Goal: Check status: Check status

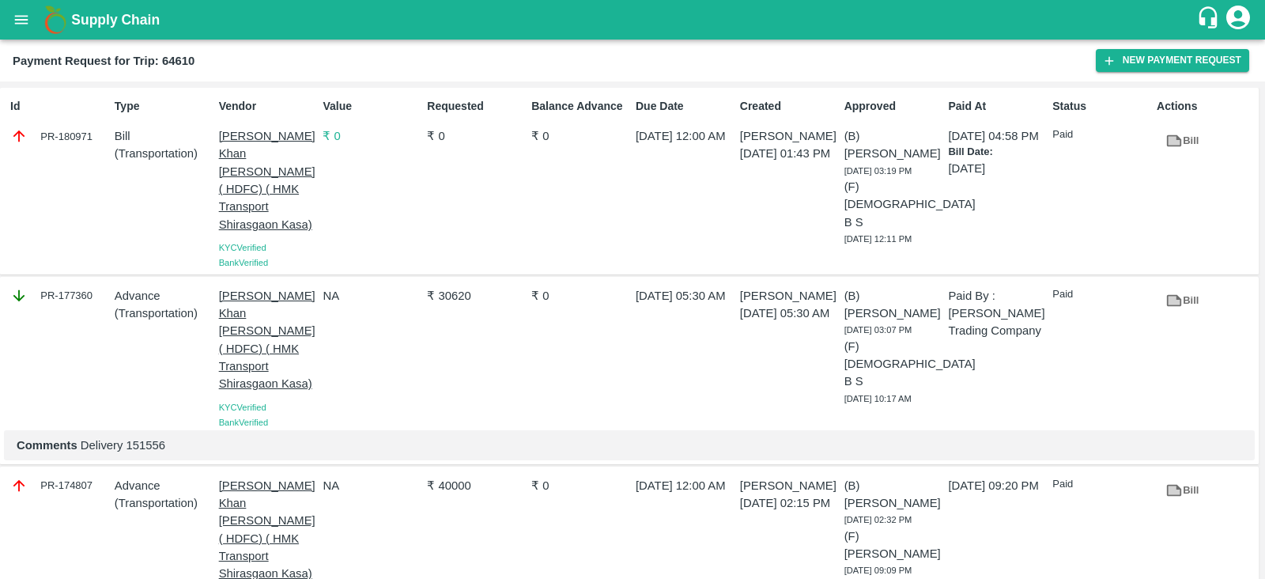
click at [19, 21] on icon "open drawer" at bounding box center [21, 19] width 17 height 17
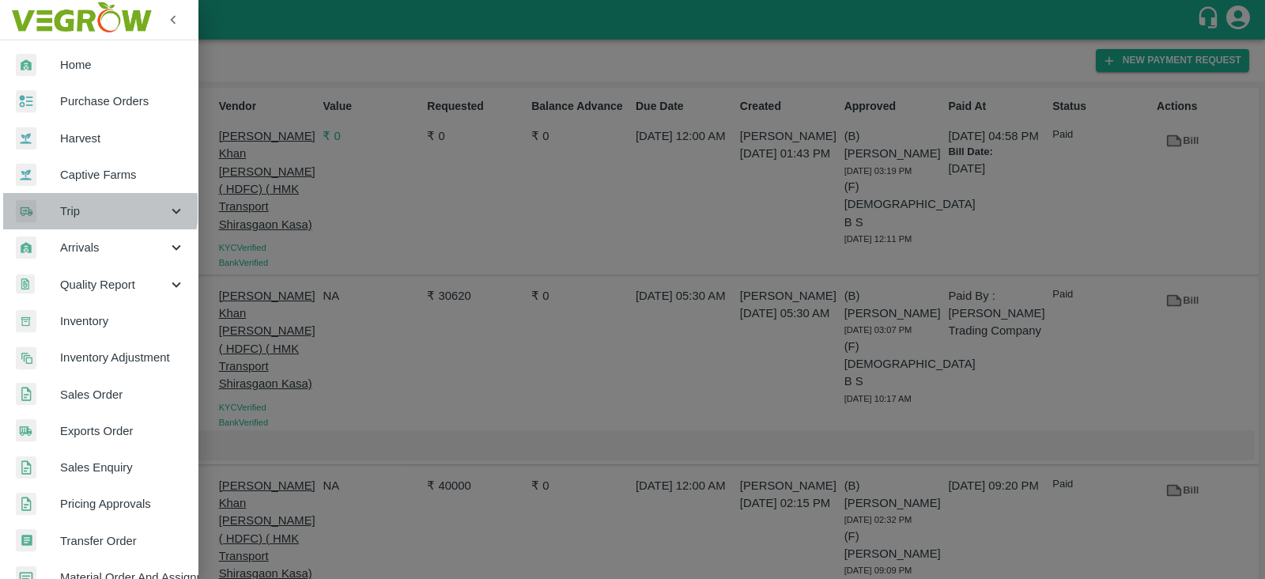
click at [96, 209] on span "Trip" at bounding box center [113, 210] width 107 height 17
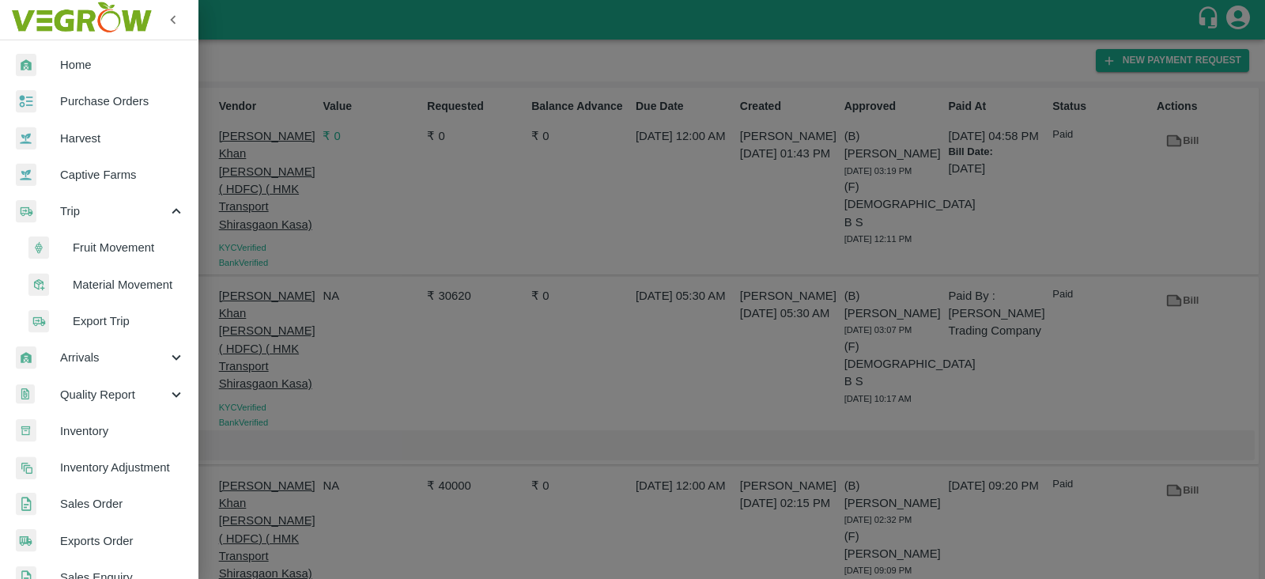
click at [108, 247] on span "Fruit Movement" at bounding box center [129, 247] width 112 height 17
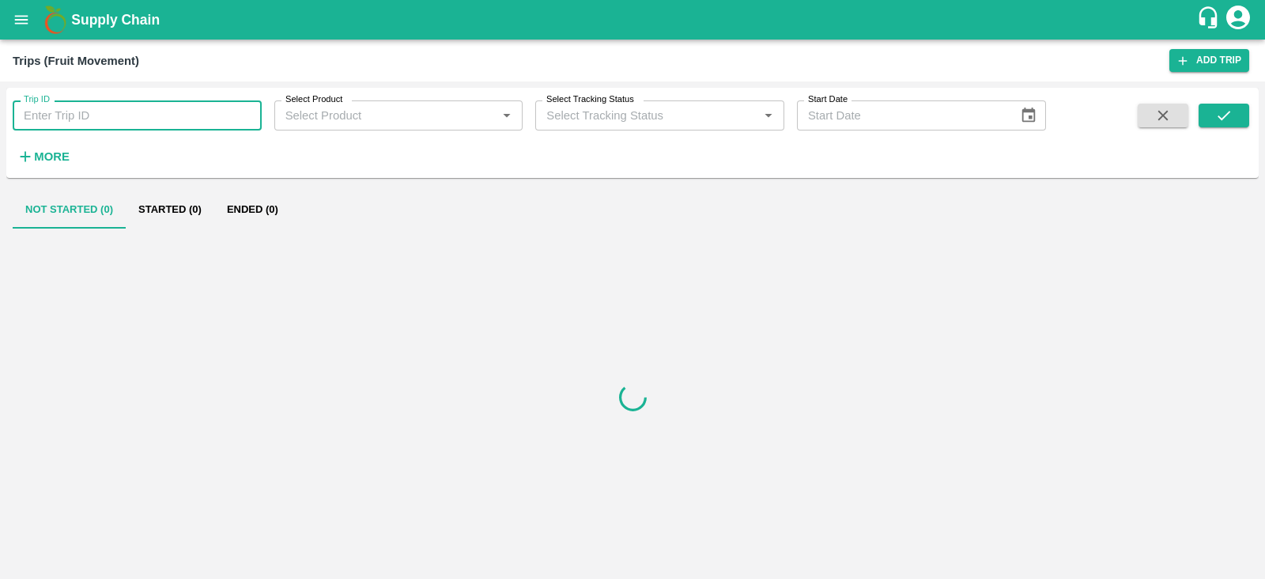
click at [168, 106] on input "Trip ID" at bounding box center [137, 115] width 249 height 30
paste input "251489"
type input "251489"
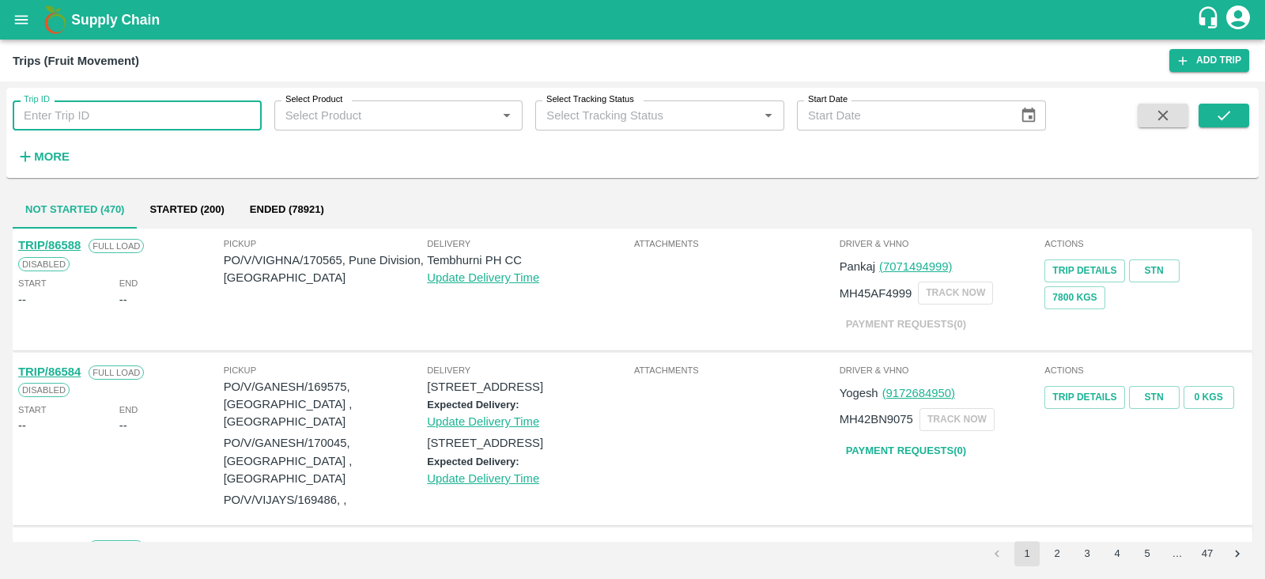
click at [18, 25] on icon "open drawer" at bounding box center [21, 19] width 17 height 17
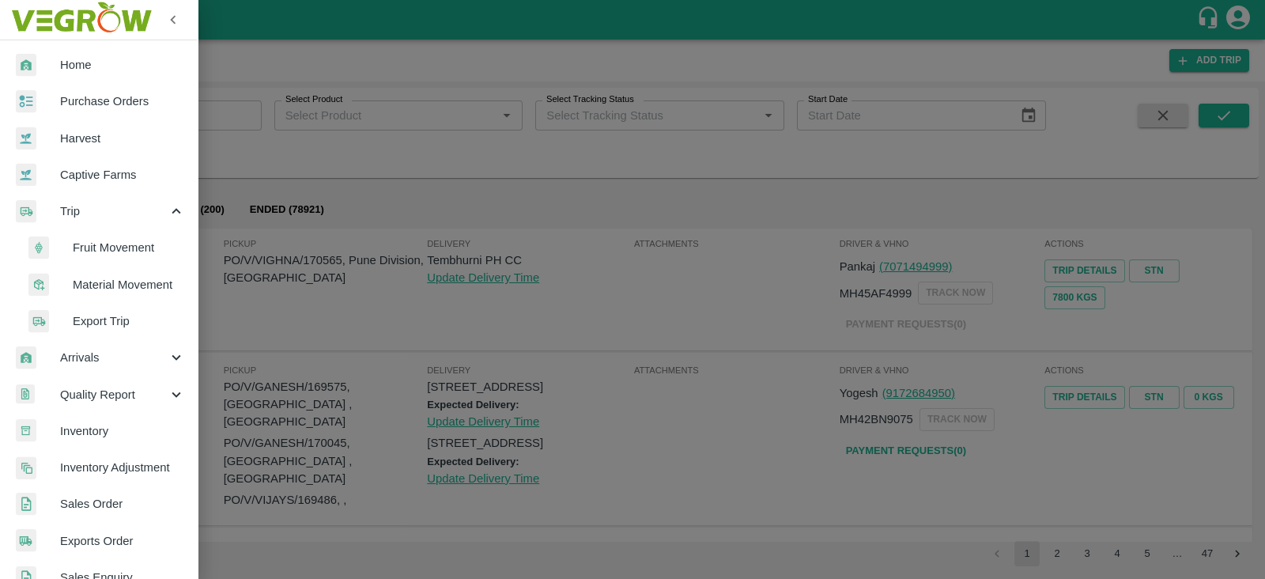
scroll to position [431, 0]
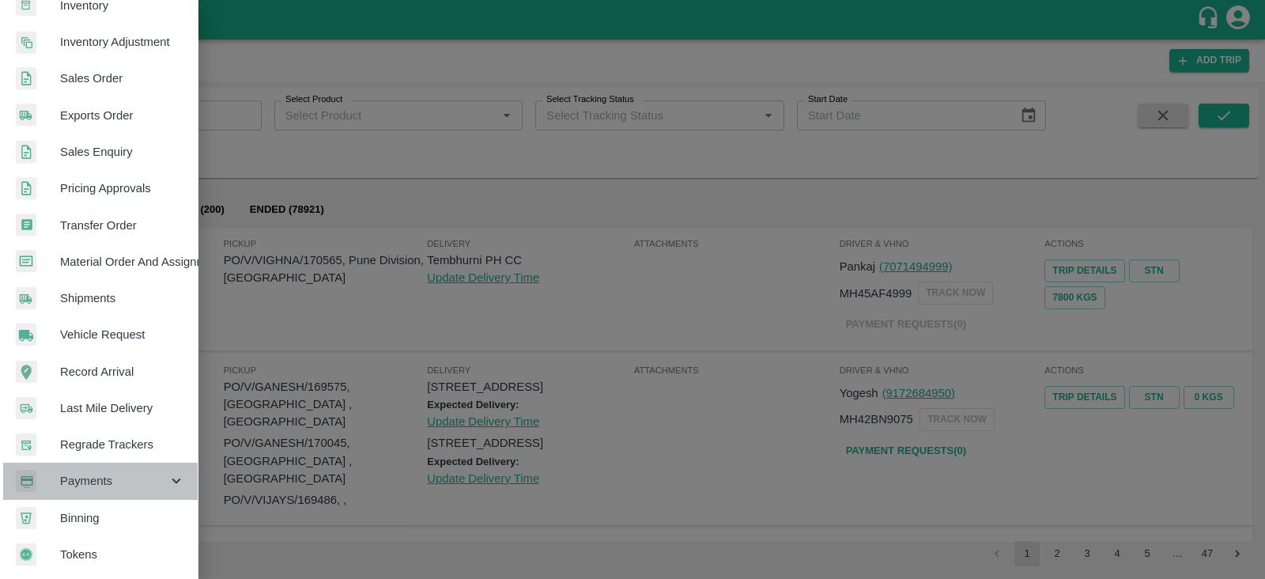
click at [126, 474] on span "Payments" at bounding box center [113, 480] width 107 height 17
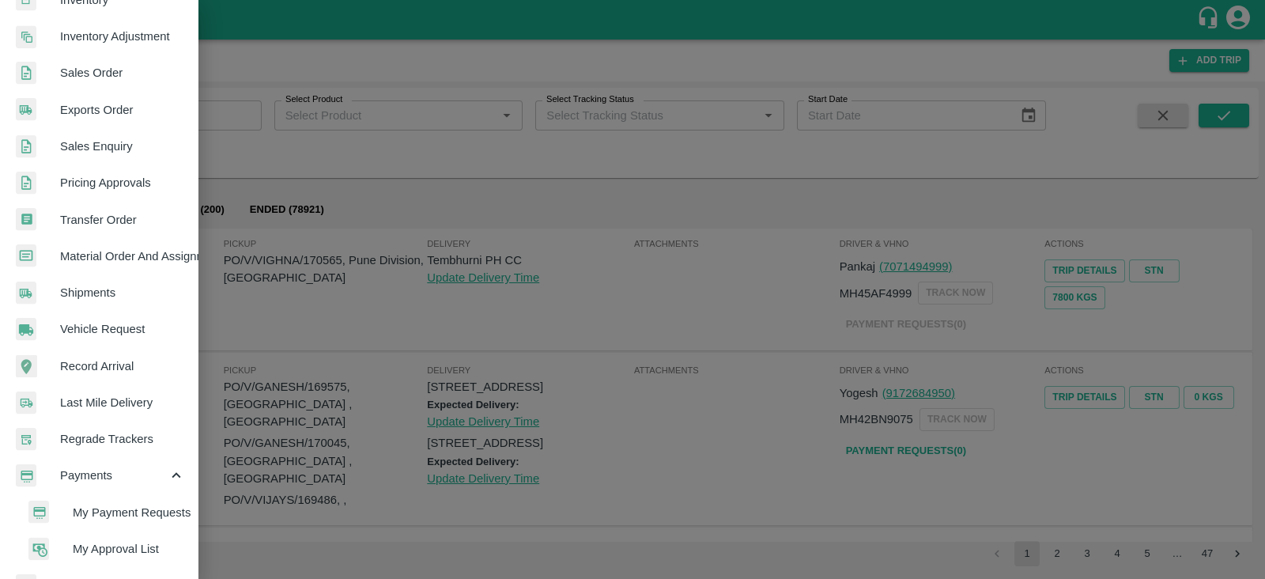
click at [123, 547] on span "My Approval List" at bounding box center [129, 548] width 112 height 17
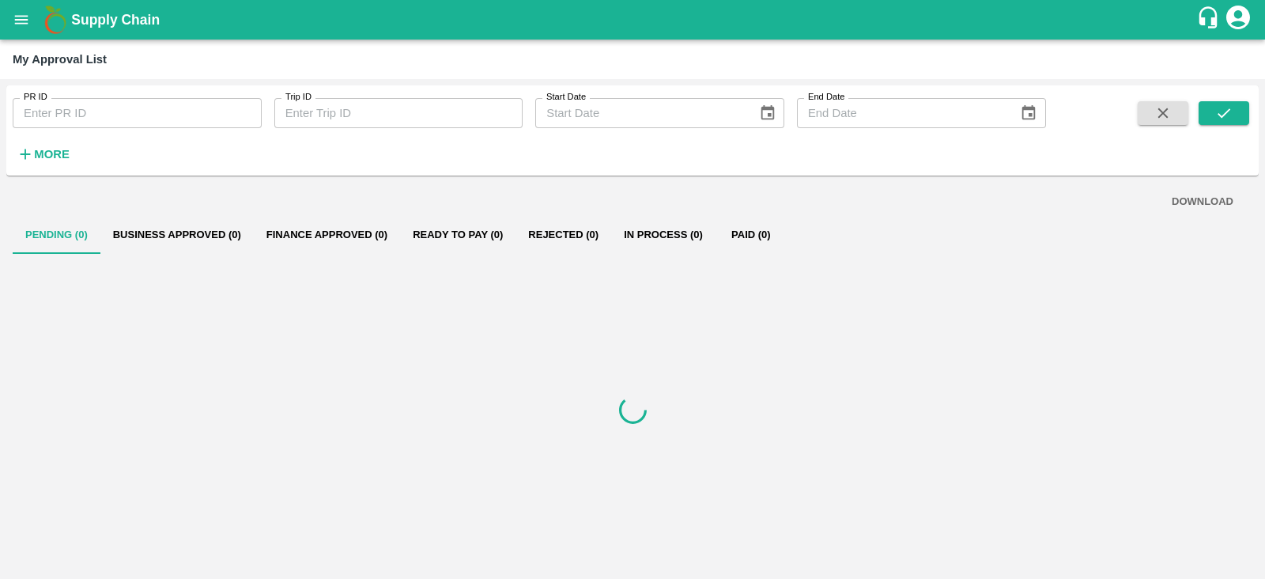
click at [174, 111] on input "PR ID" at bounding box center [137, 113] width 249 height 30
paste input "251489"
type input "251489"
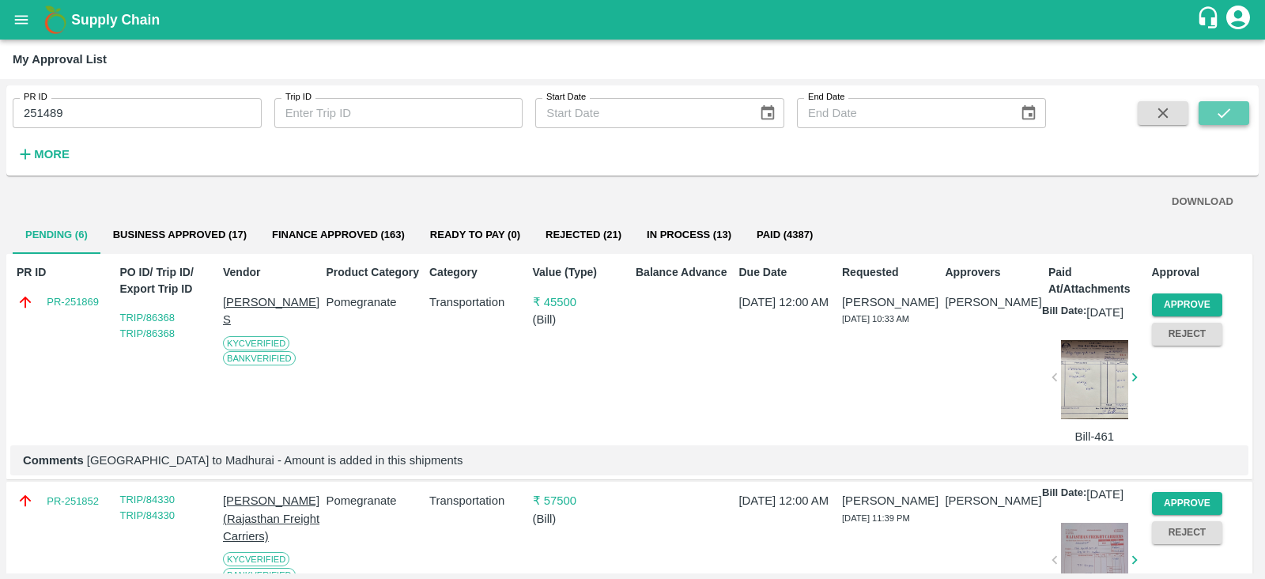
click at [1221, 109] on icon "submit" at bounding box center [1223, 112] width 17 height 17
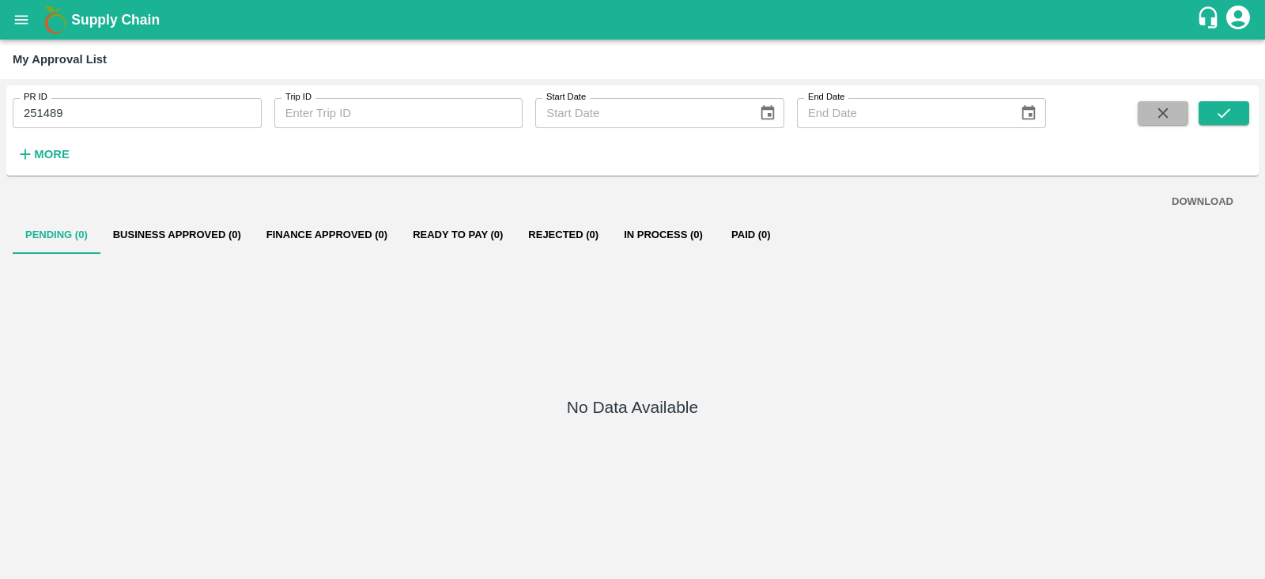
click at [1154, 123] on button "button" at bounding box center [1162, 113] width 51 height 24
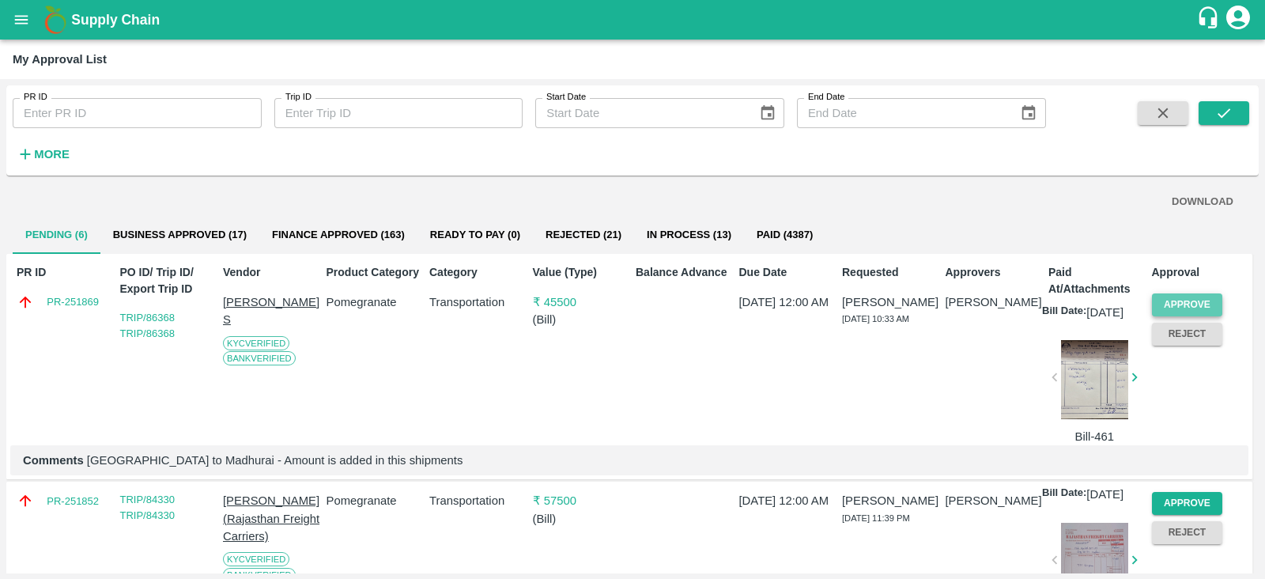
click at [1185, 300] on button "Approve" at bounding box center [1187, 304] width 71 height 23
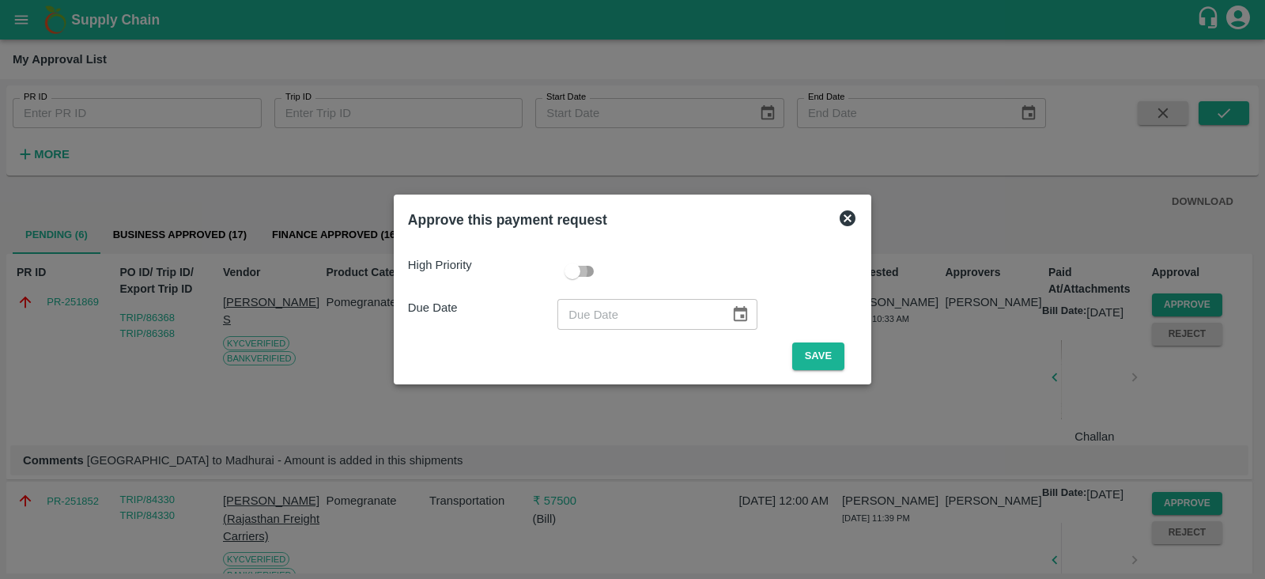
click at [581, 265] on input "checkbox" at bounding box center [572, 271] width 90 height 30
checkbox input "true"
click at [731, 312] on icon "Choose date" at bounding box center [739, 313] width 17 height 17
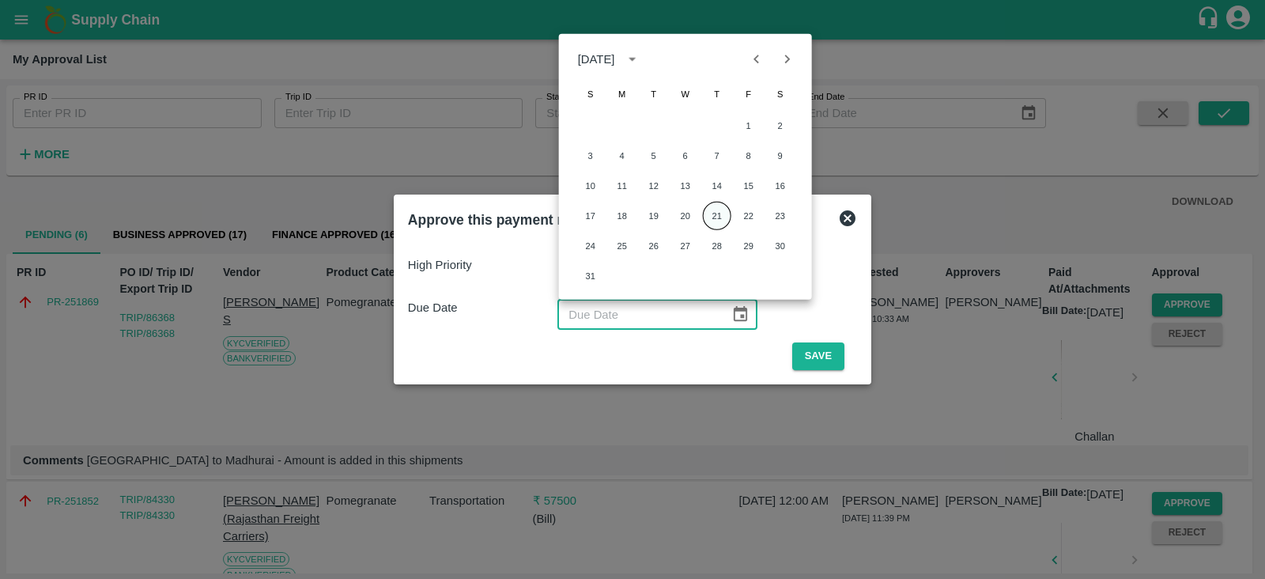
click at [715, 205] on button "21" at bounding box center [717, 216] width 28 height 28
type input "[DATE]"
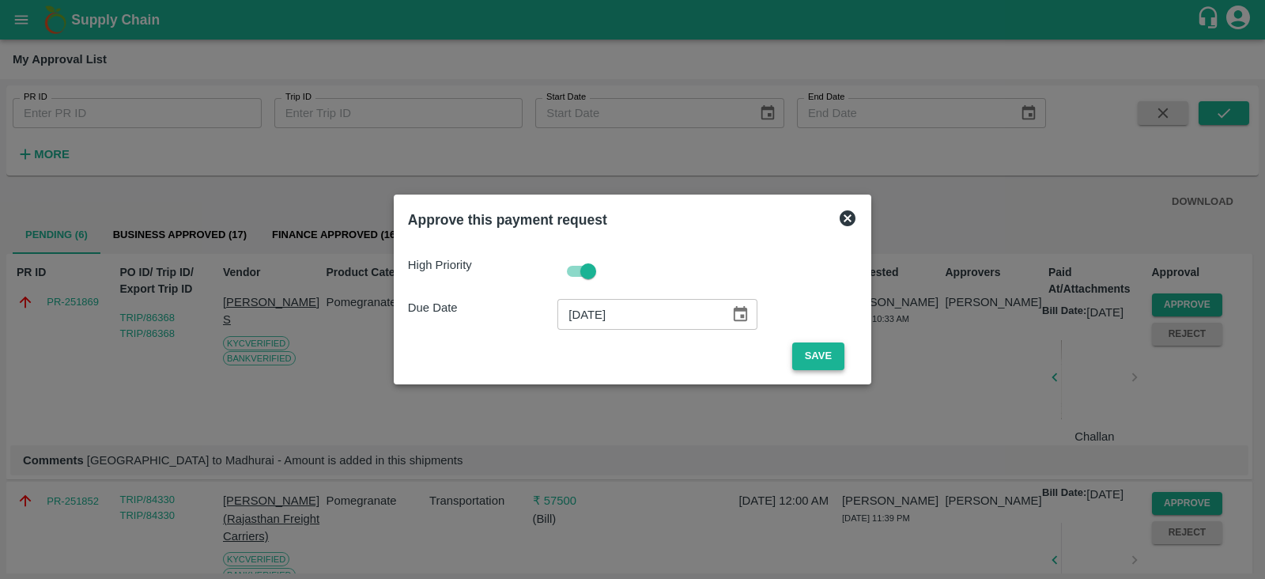
click at [818, 361] on button "Save" at bounding box center [818, 356] width 52 height 28
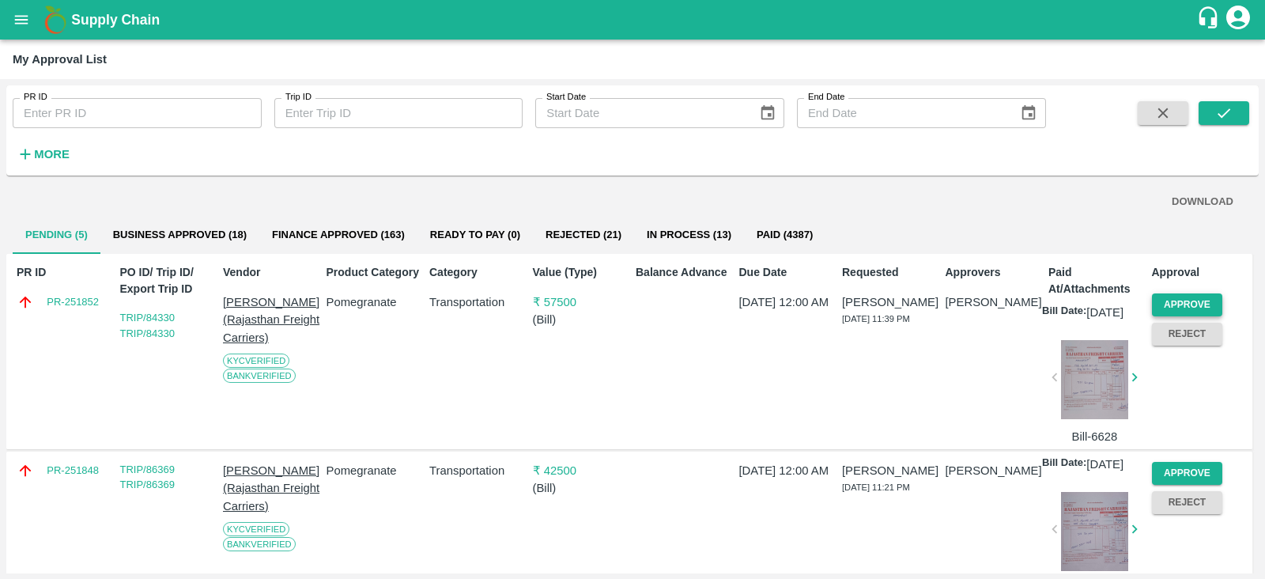
click at [1174, 302] on button "Approve" at bounding box center [1187, 304] width 71 height 23
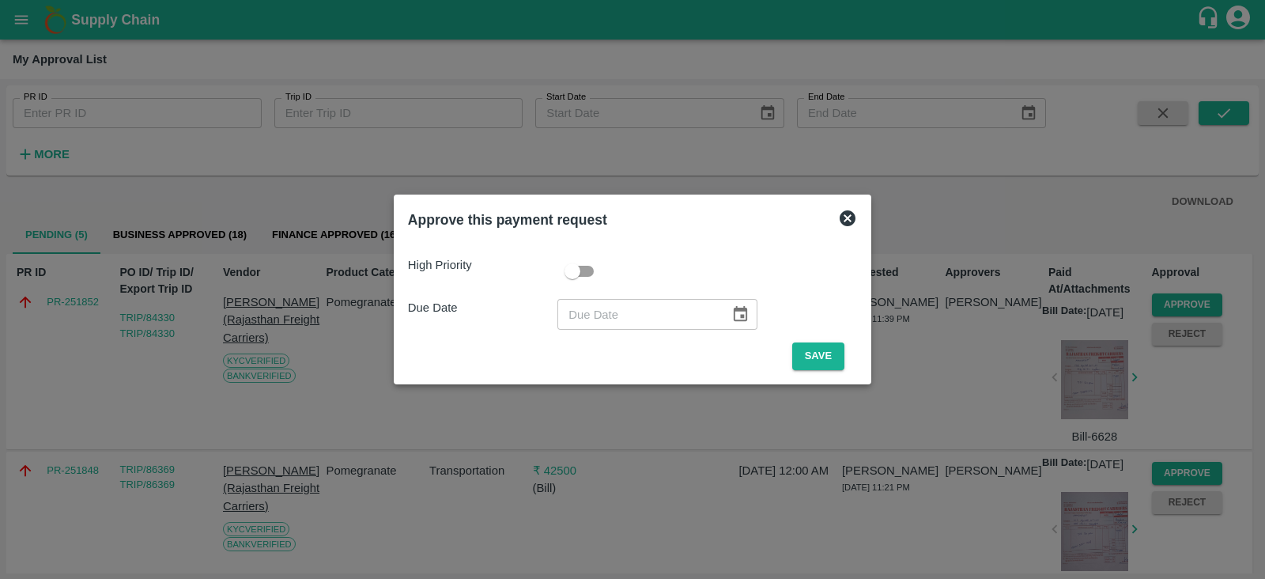
click at [590, 264] on input "checkbox" at bounding box center [572, 271] width 90 height 30
checkbox input "true"
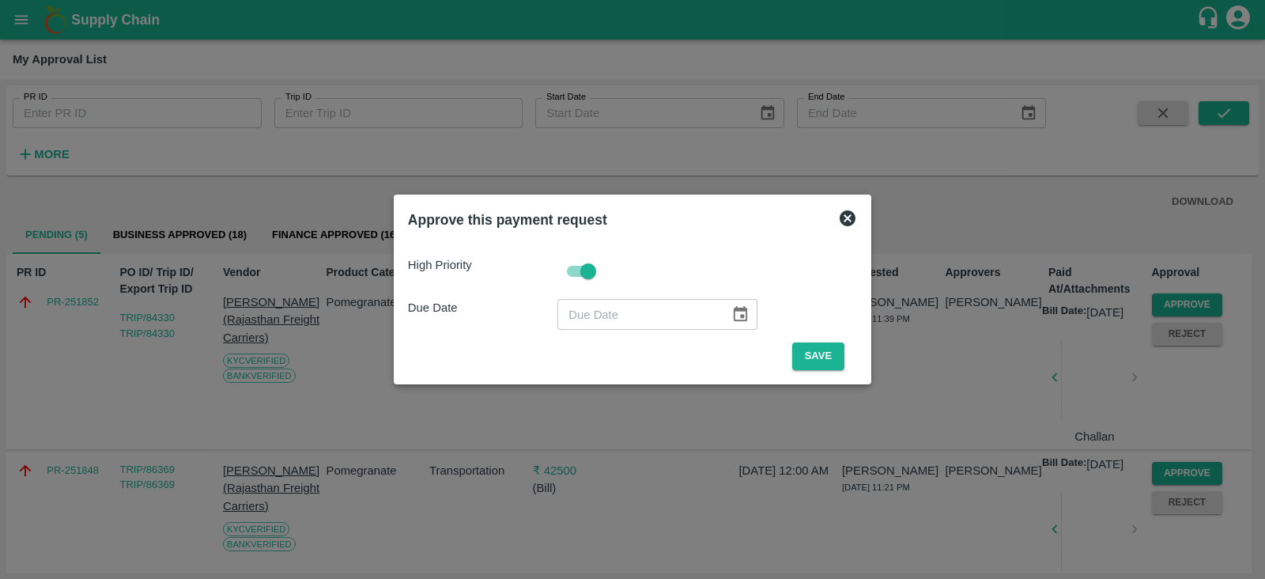
click at [731, 314] on icon "Choose date" at bounding box center [739, 313] width 17 height 17
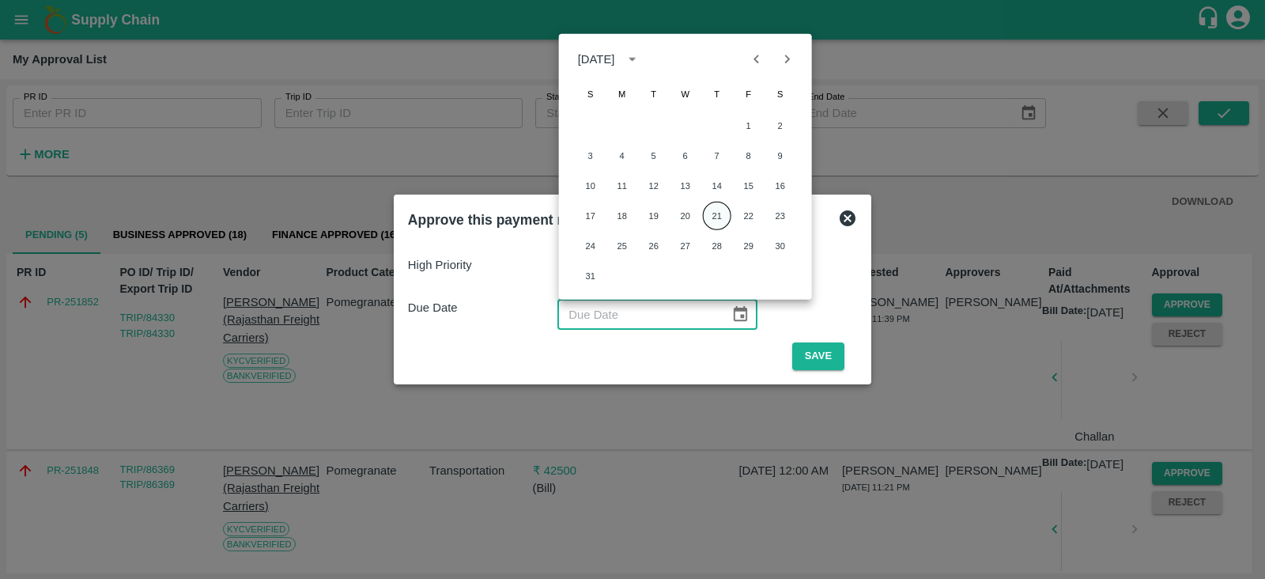
click at [718, 212] on button "21" at bounding box center [717, 216] width 28 height 28
type input "[DATE]"
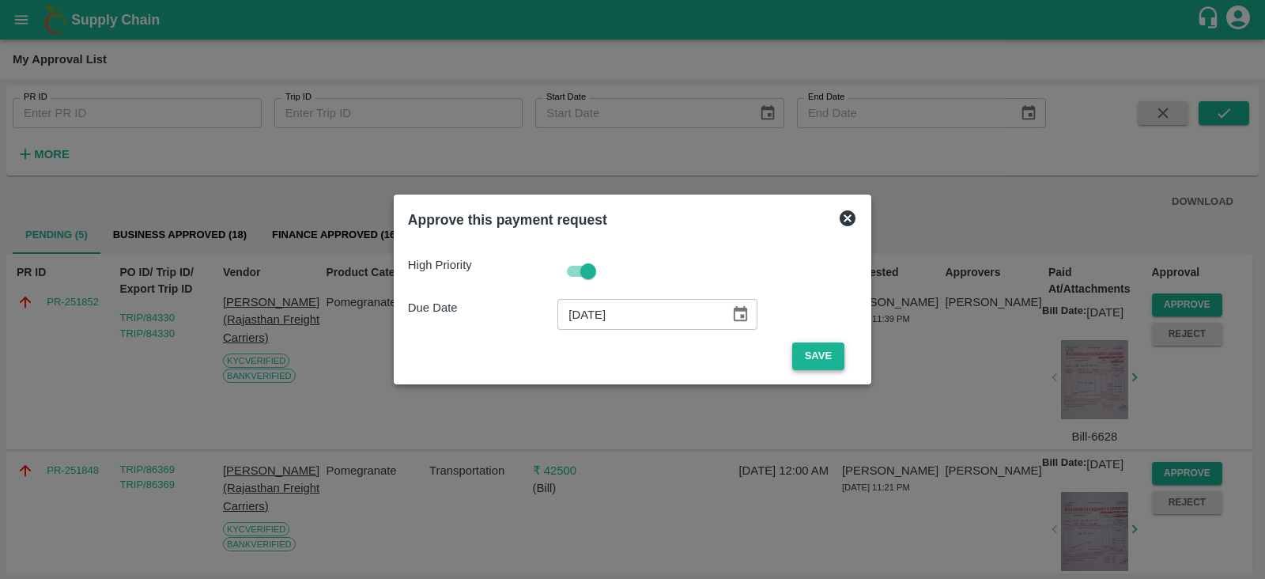
click at [803, 348] on button "Save" at bounding box center [818, 356] width 52 height 28
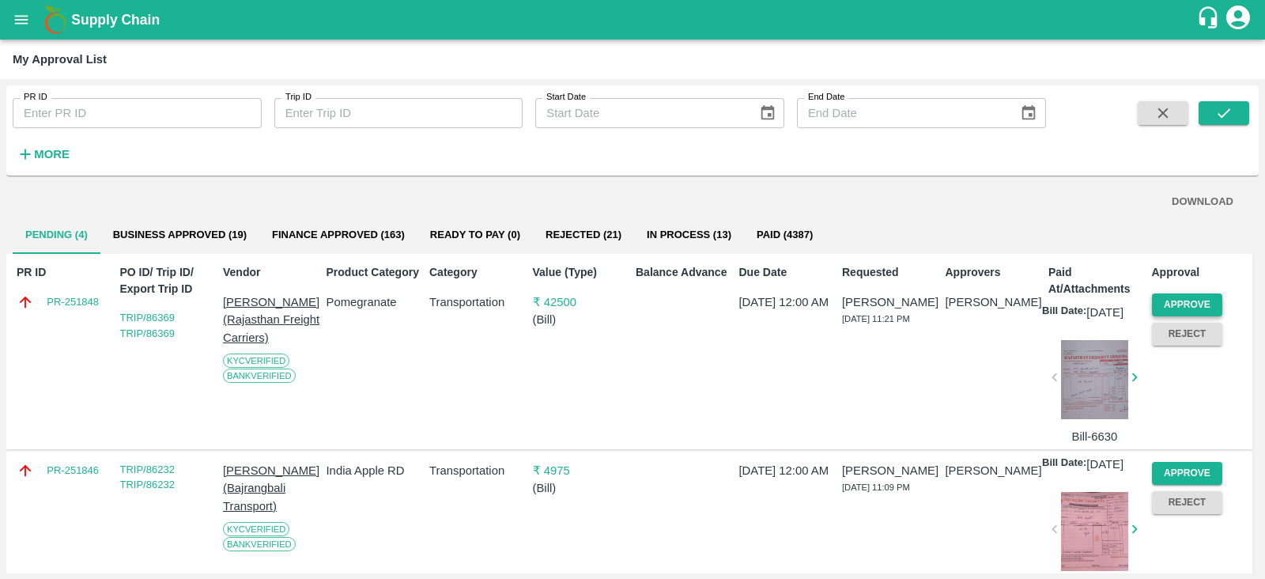
click at [1202, 303] on button "Approve" at bounding box center [1187, 304] width 71 height 23
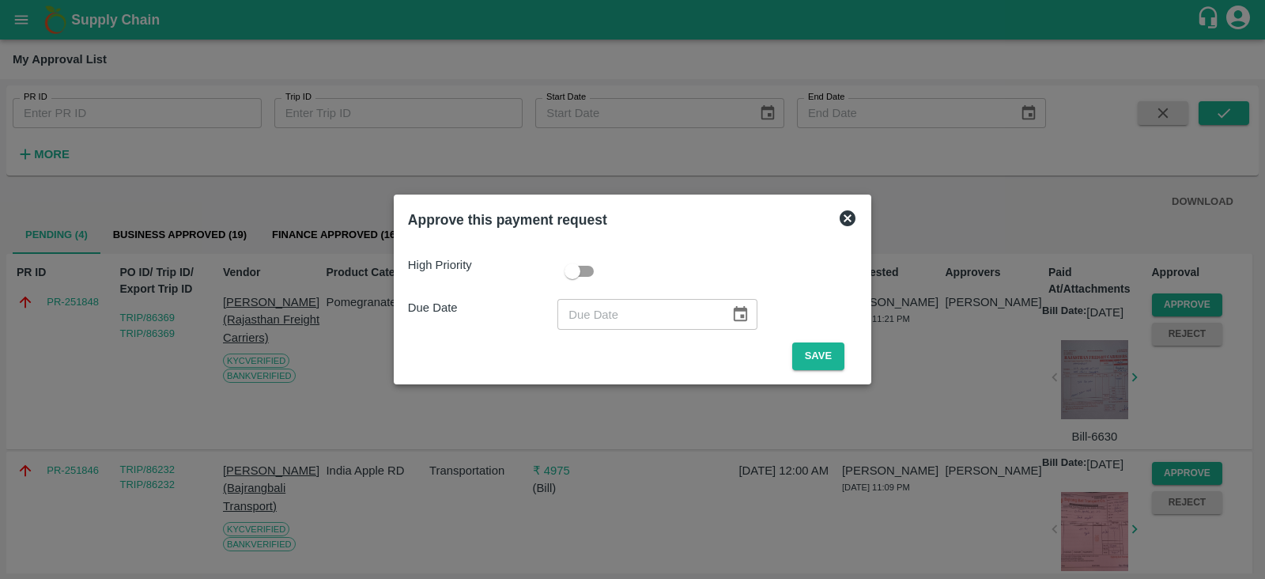
click at [588, 276] on input "checkbox" at bounding box center [572, 271] width 90 height 30
checkbox input "true"
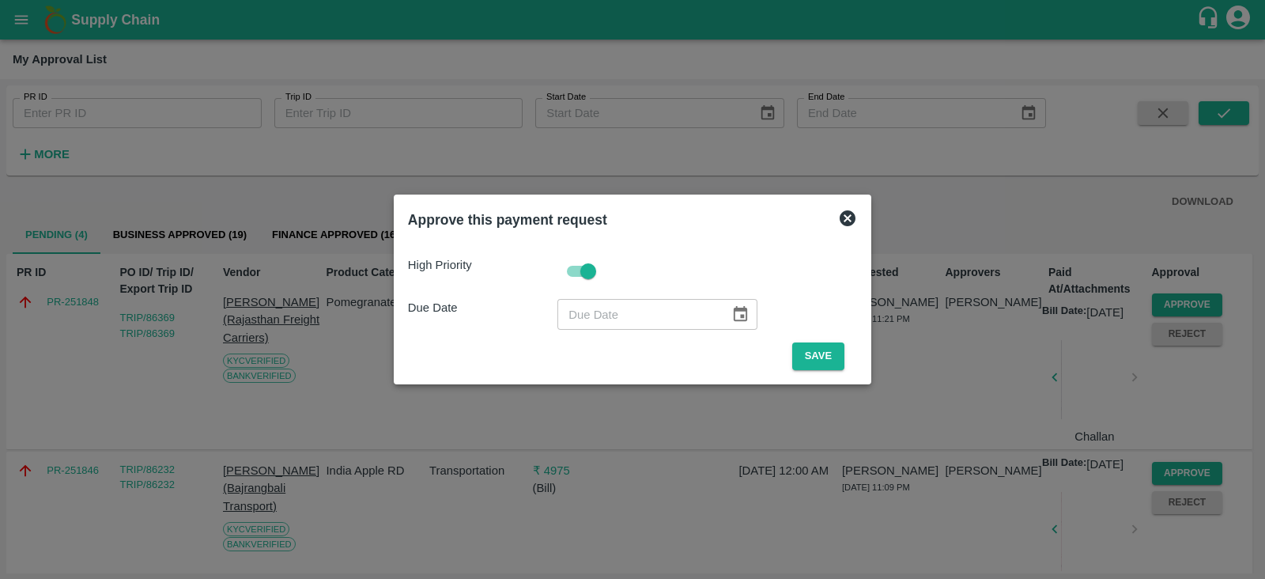
click at [731, 322] on icon "Choose date" at bounding box center [739, 313] width 17 height 17
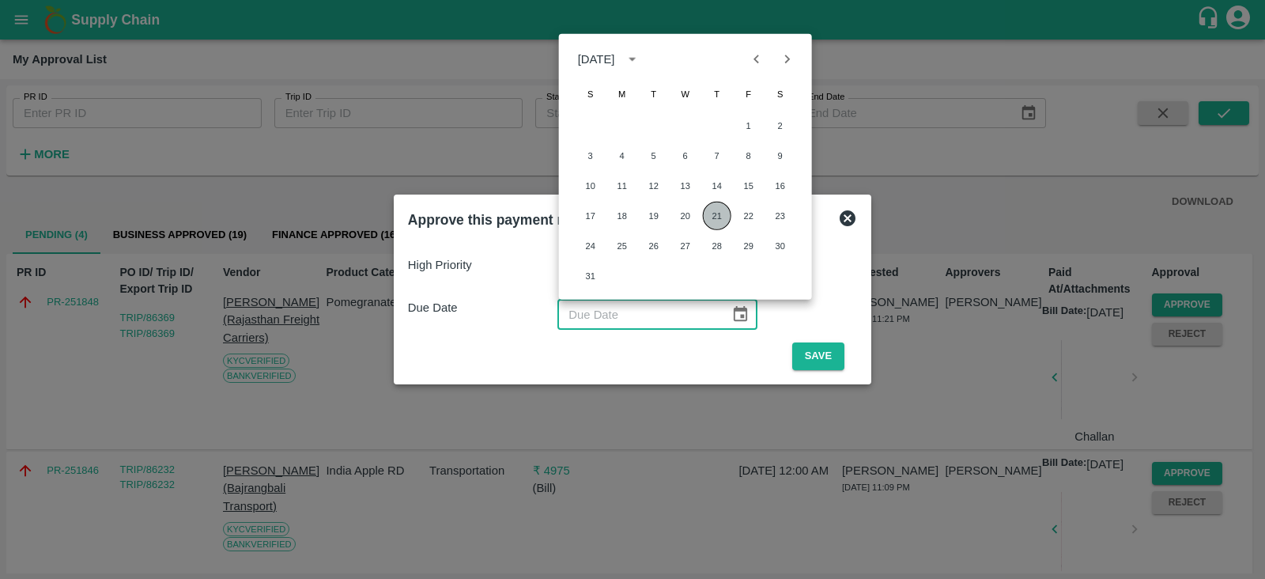
click at [706, 213] on button "21" at bounding box center [717, 216] width 28 height 28
type input "[DATE]"
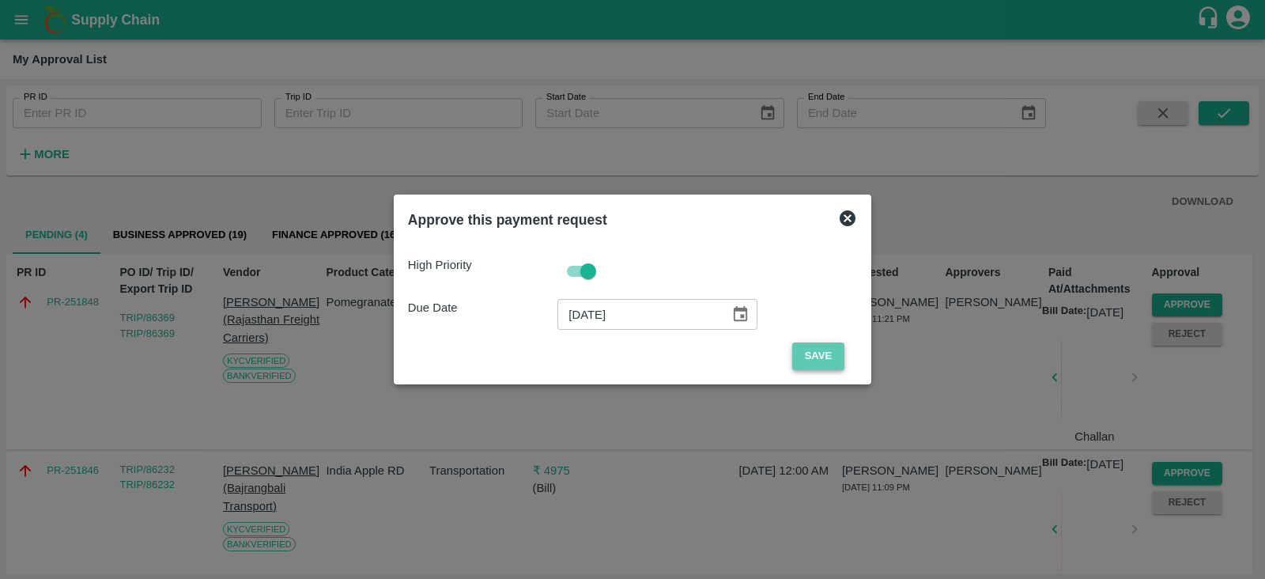
click at [810, 353] on button "Save" at bounding box center [818, 356] width 52 height 28
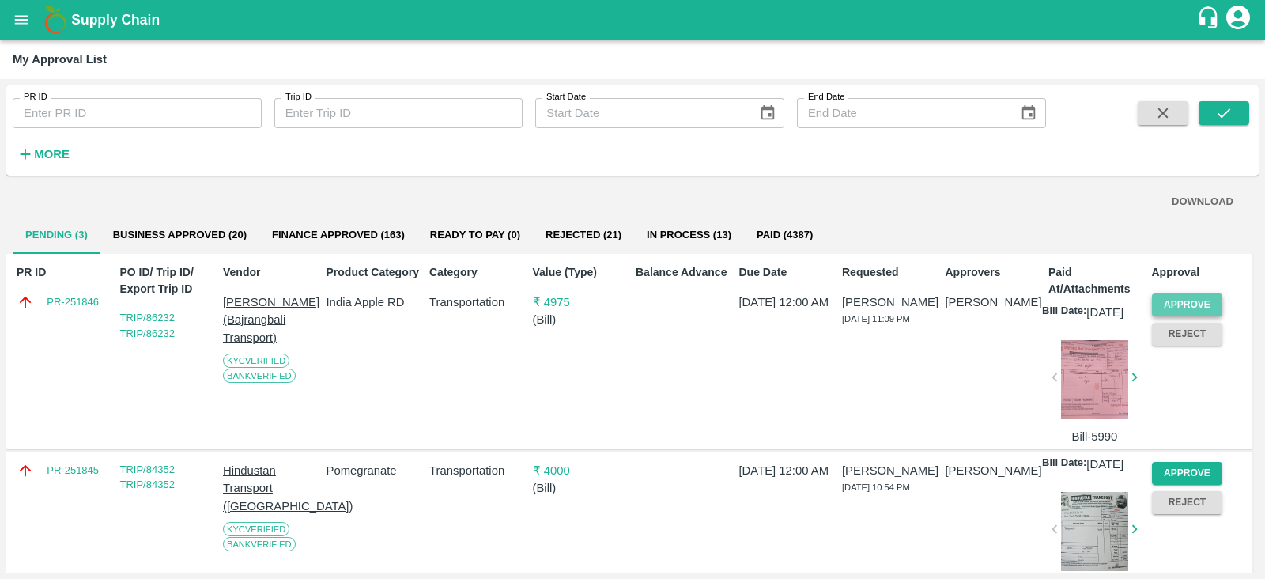
click at [1202, 301] on button "Approve" at bounding box center [1187, 304] width 71 height 23
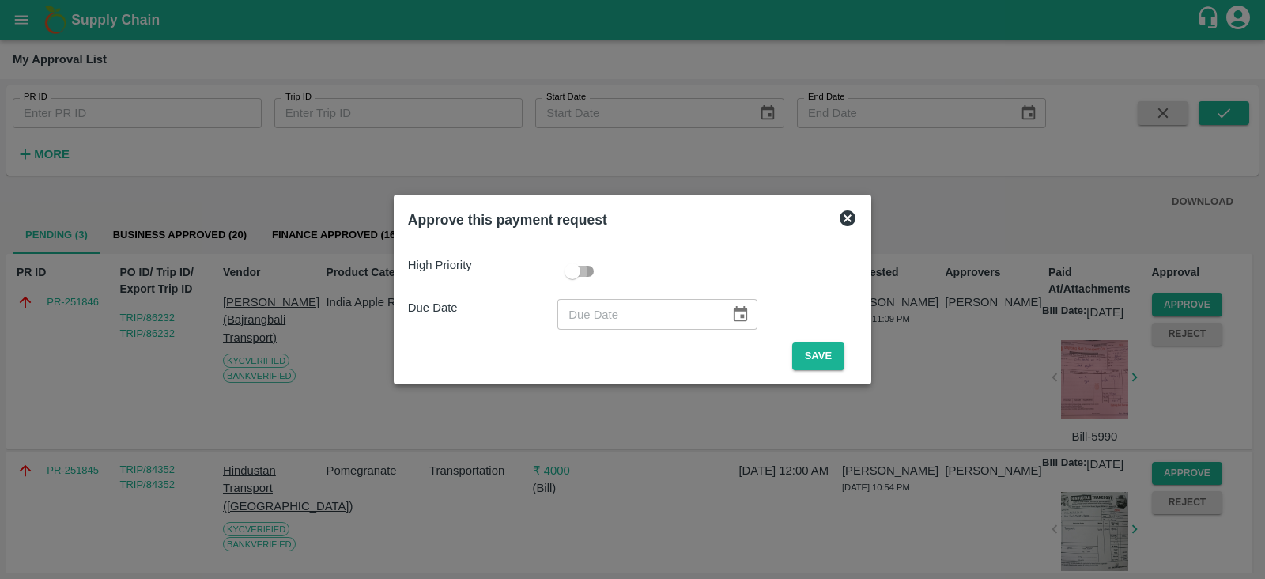
click at [587, 266] on input "checkbox" at bounding box center [572, 271] width 90 height 30
checkbox input "true"
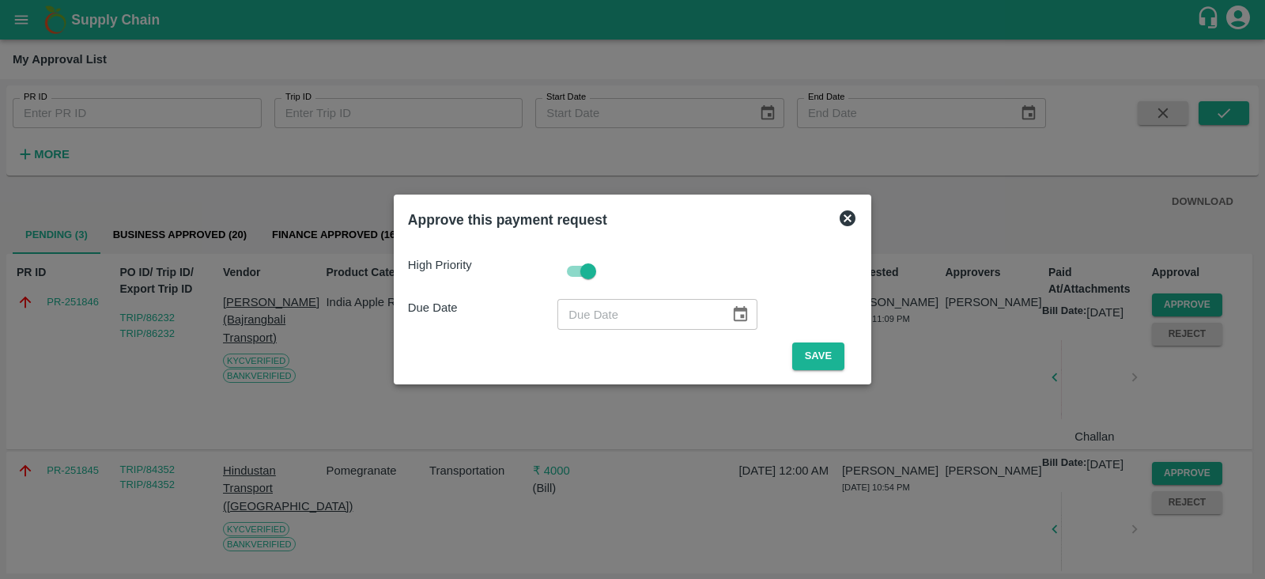
click at [734, 318] on icon "Choose date" at bounding box center [739, 313] width 17 height 17
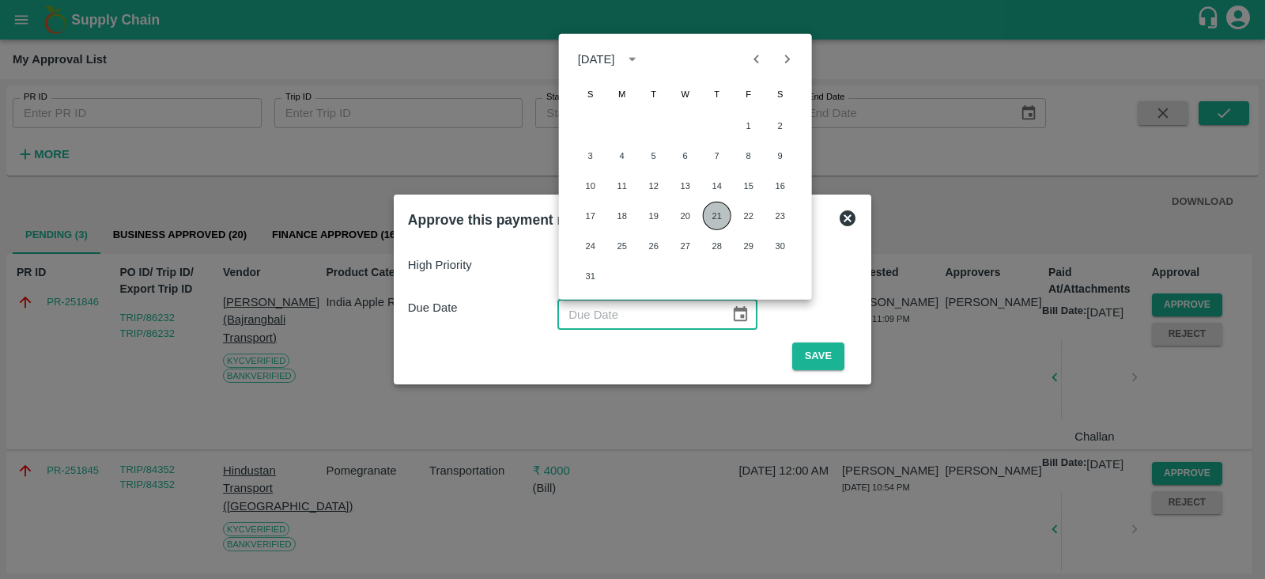
click at [714, 221] on button "21" at bounding box center [717, 216] width 28 height 28
type input "[DATE]"
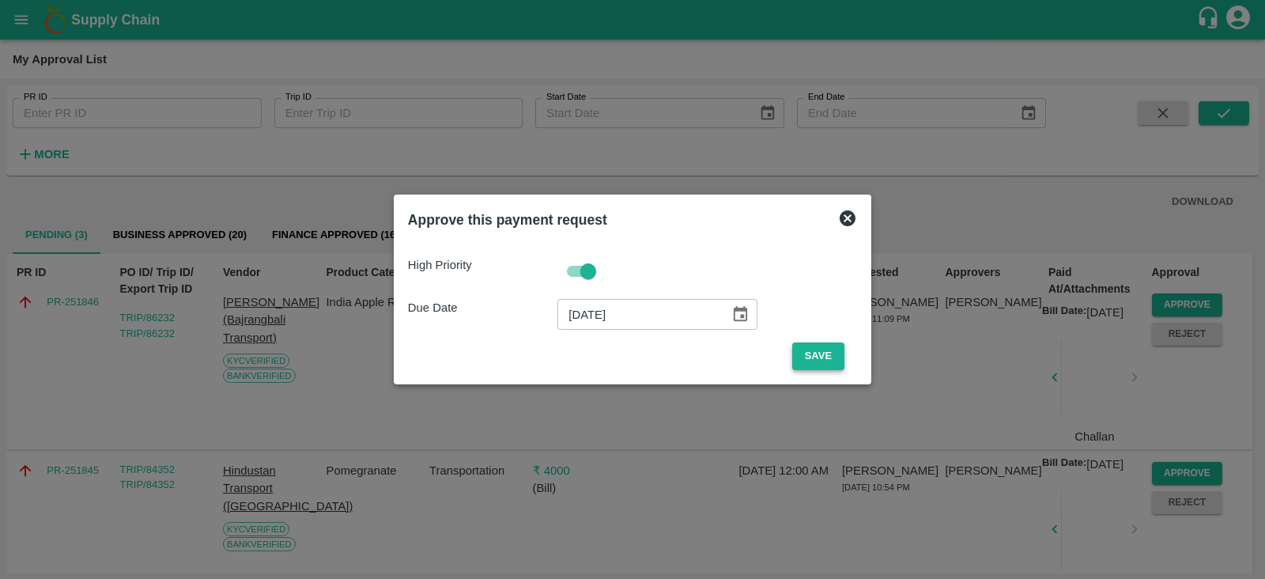
click at [814, 359] on button "Save" at bounding box center [818, 356] width 52 height 28
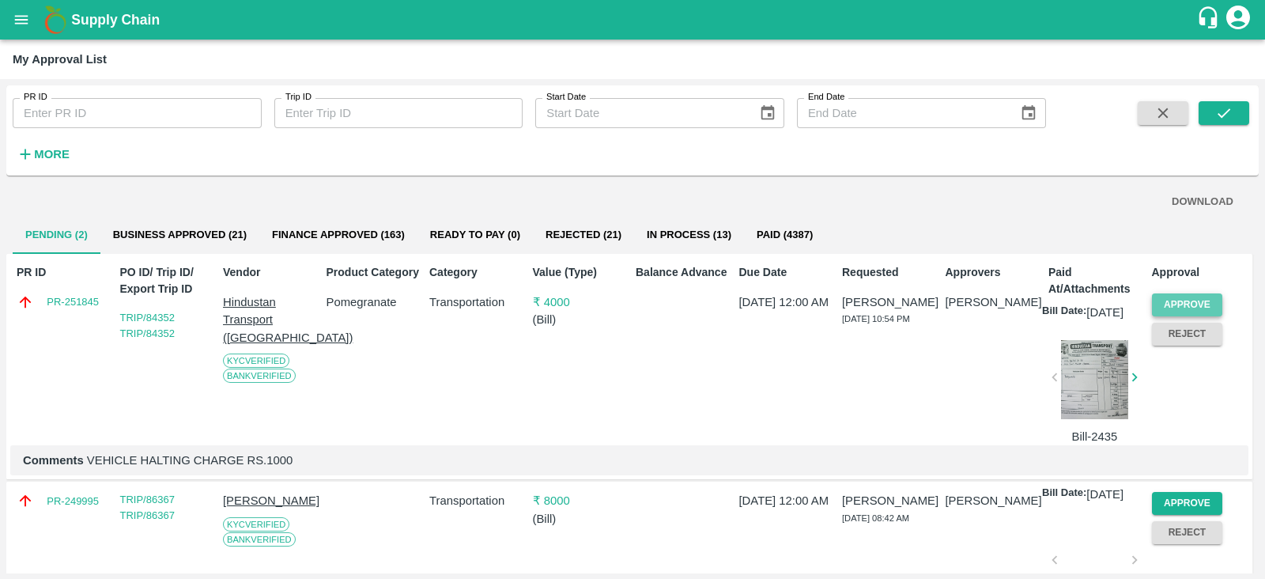
click at [1173, 301] on button "Approve" at bounding box center [1187, 304] width 71 height 23
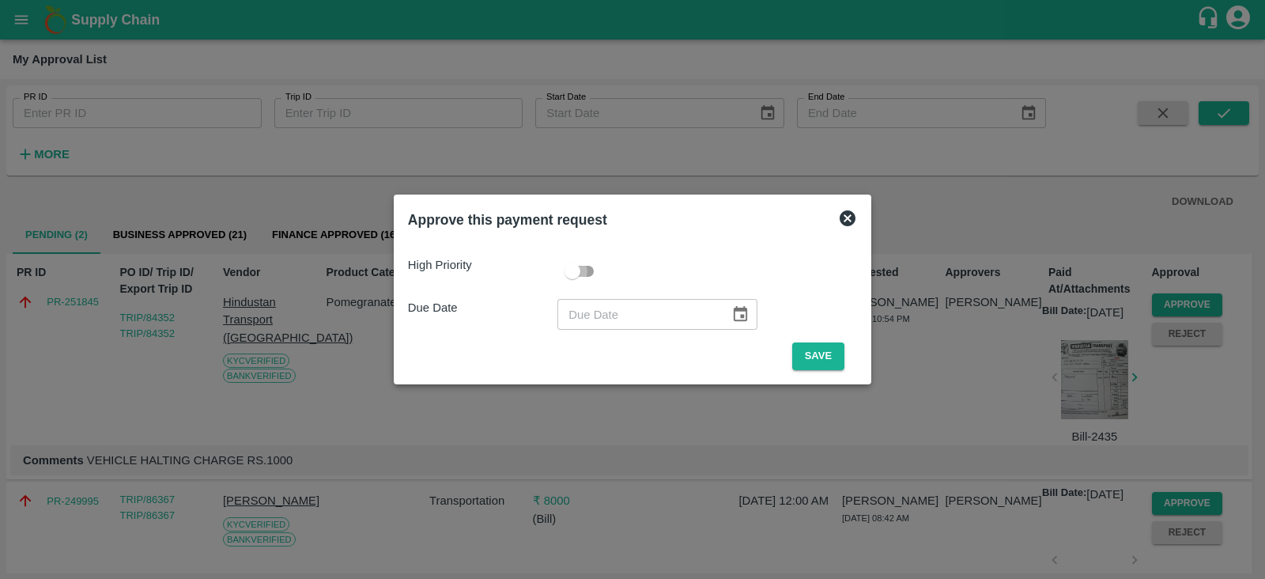
click at [584, 266] on input "checkbox" at bounding box center [572, 271] width 90 height 30
checkbox input "true"
click at [734, 311] on icon "Choose date" at bounding box center [739, 313] width 17 height 17
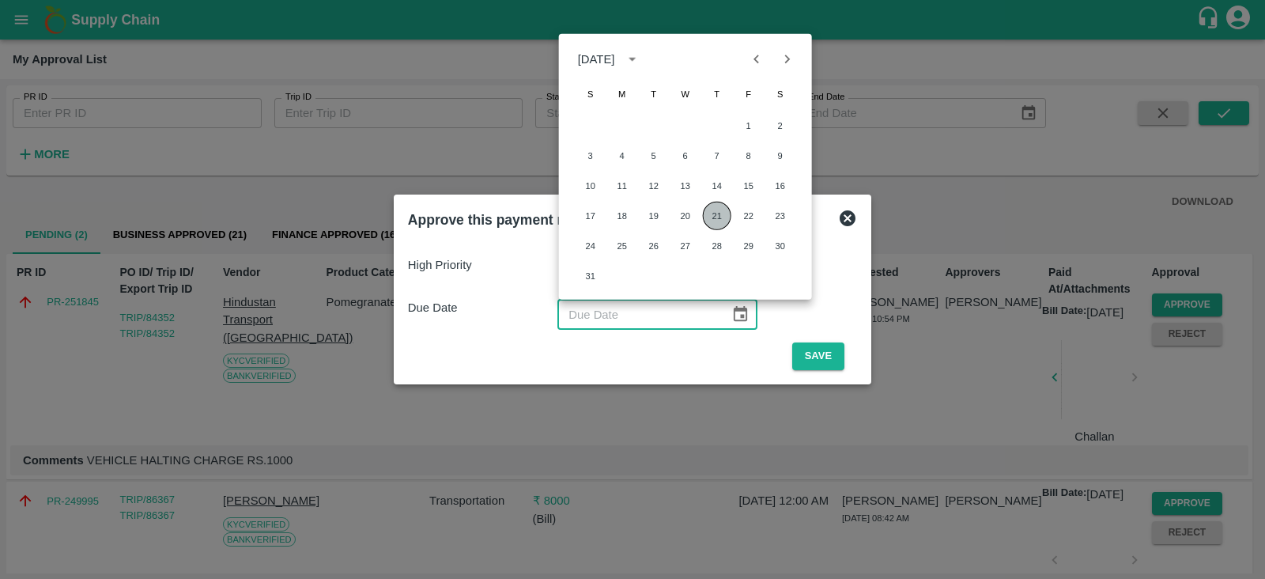
click at [712, 212] on button "21" at bounding box center [717, 216] width 28 height 28
type input "[DATE]"
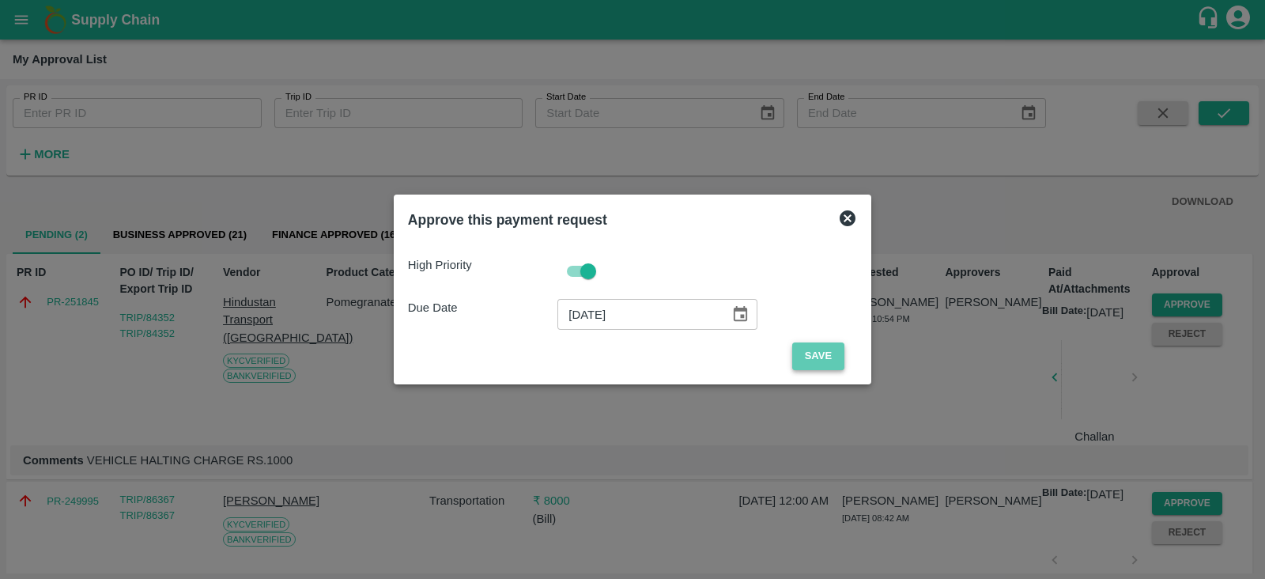
click at [805, 356] on button "Save" at bounding box center [818, 356] width 52 height 28
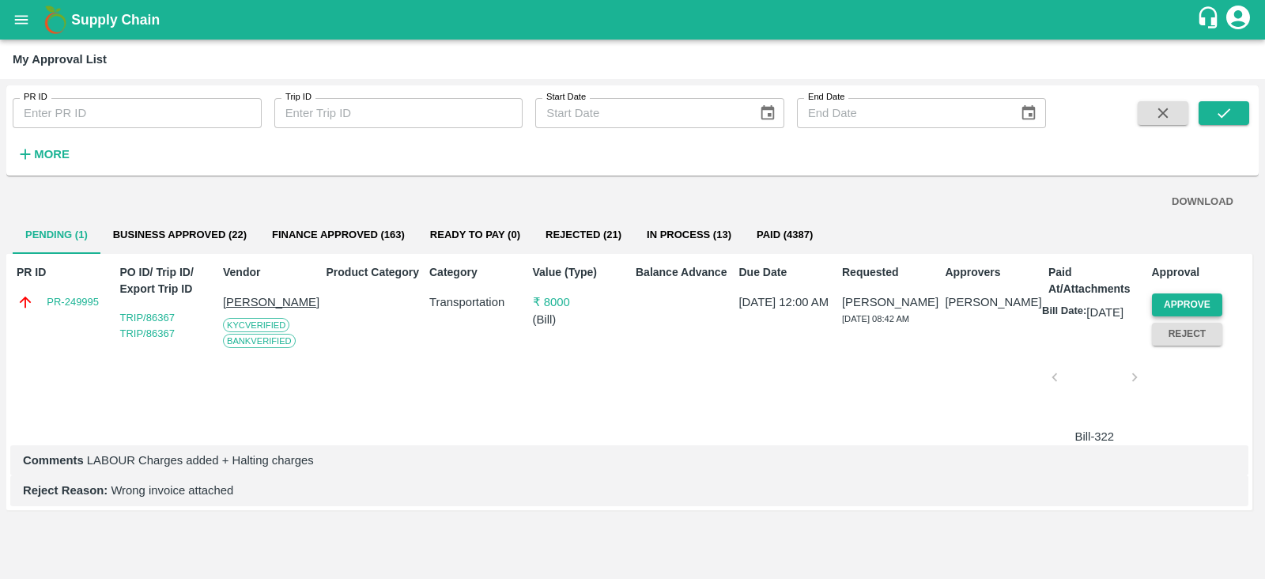
click at [1190, 296] on button "Approve" at bounding box center [1187, 304] width 71 height 23
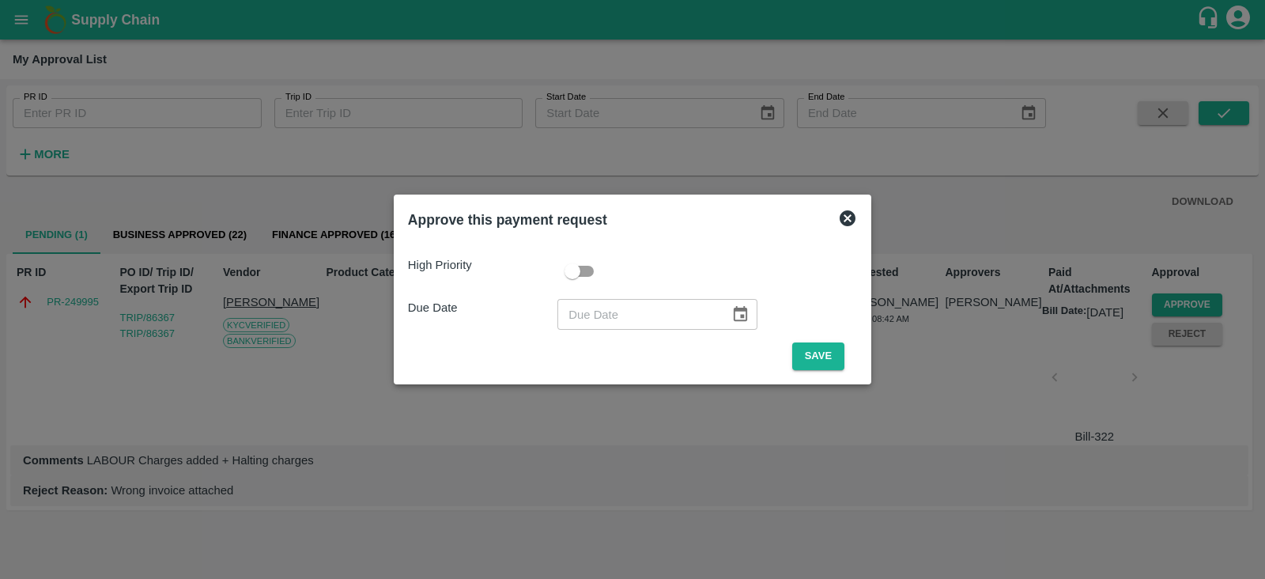
click at [576, 260] on input "checkbox" at bounding box center [572, 271] width 90 height 30
checkbox input "true"
click at [728, 302] on button "Choose date" at bounding box center [740, 314] width 30 height 30
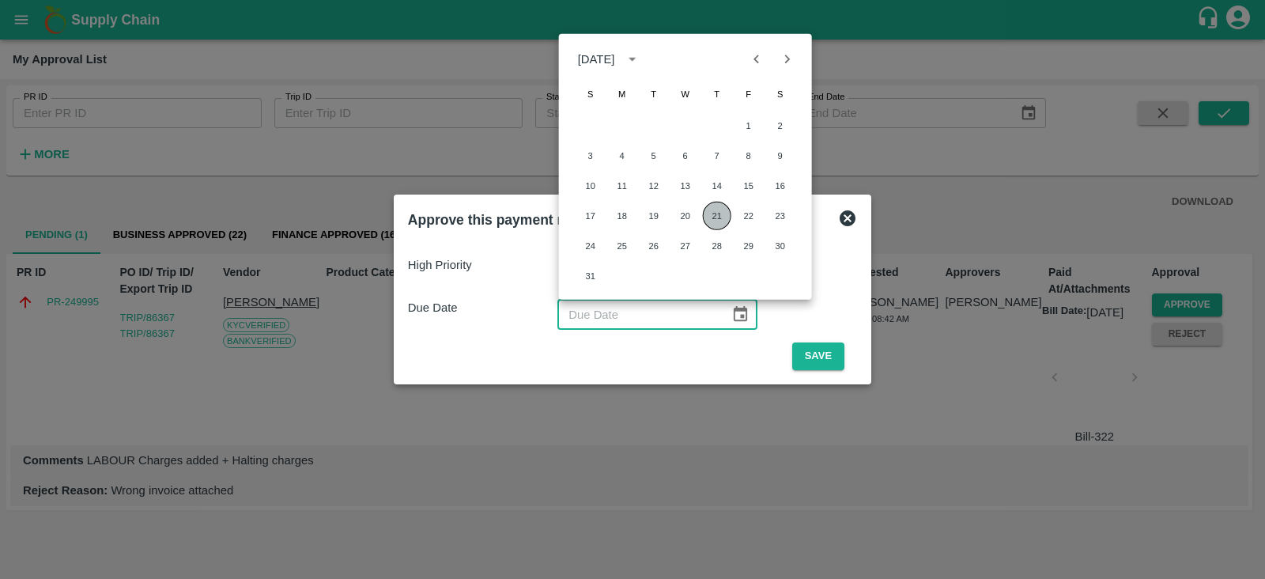
click at [711, 211] on button "21" at bounding box center [717, 216] width 28 height 28
type input "[DATE]"
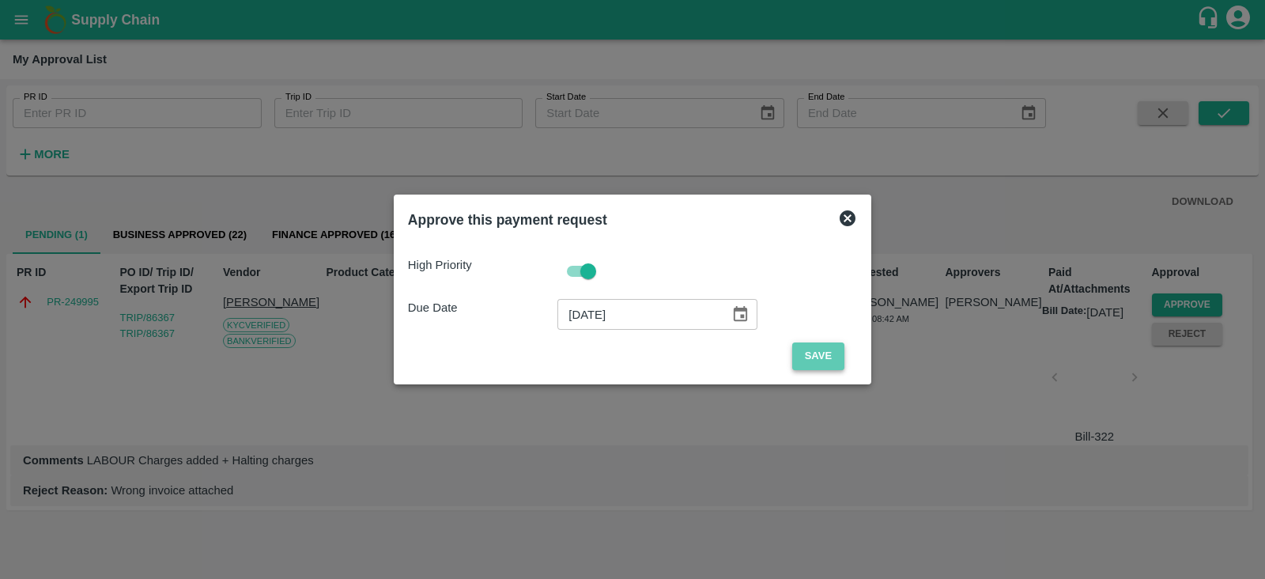
click at [828, 357] on button "Save" at bounding box center [818, 356] width 52 height 28
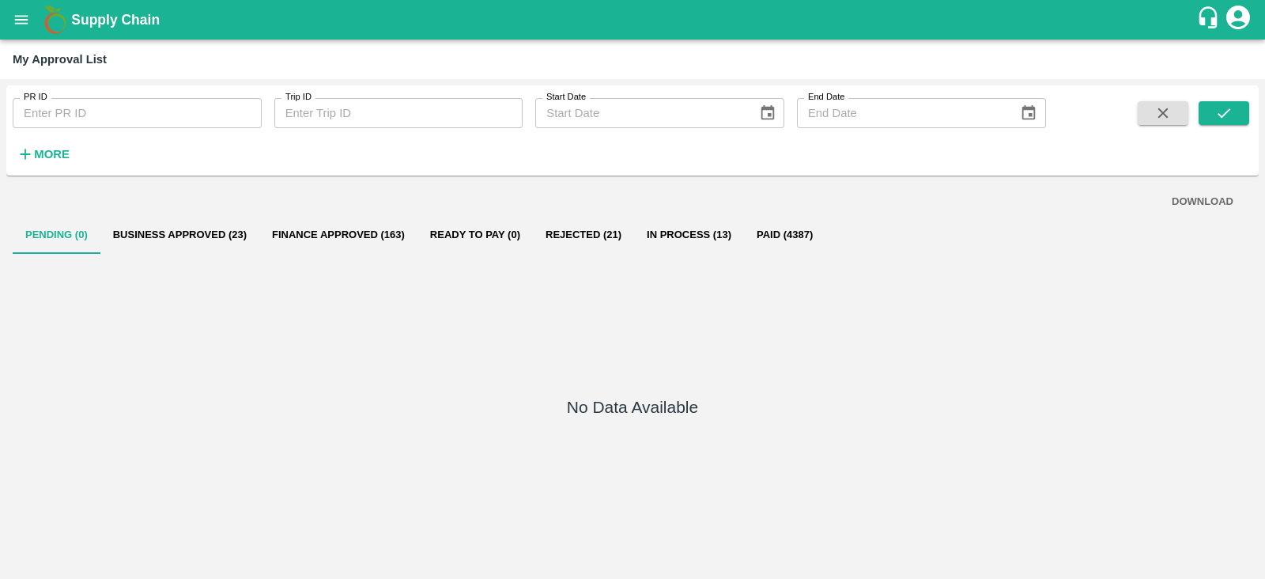
click at [20, 16] on icon "open drawer" at bounding box center [21, 19] width 13 height 9
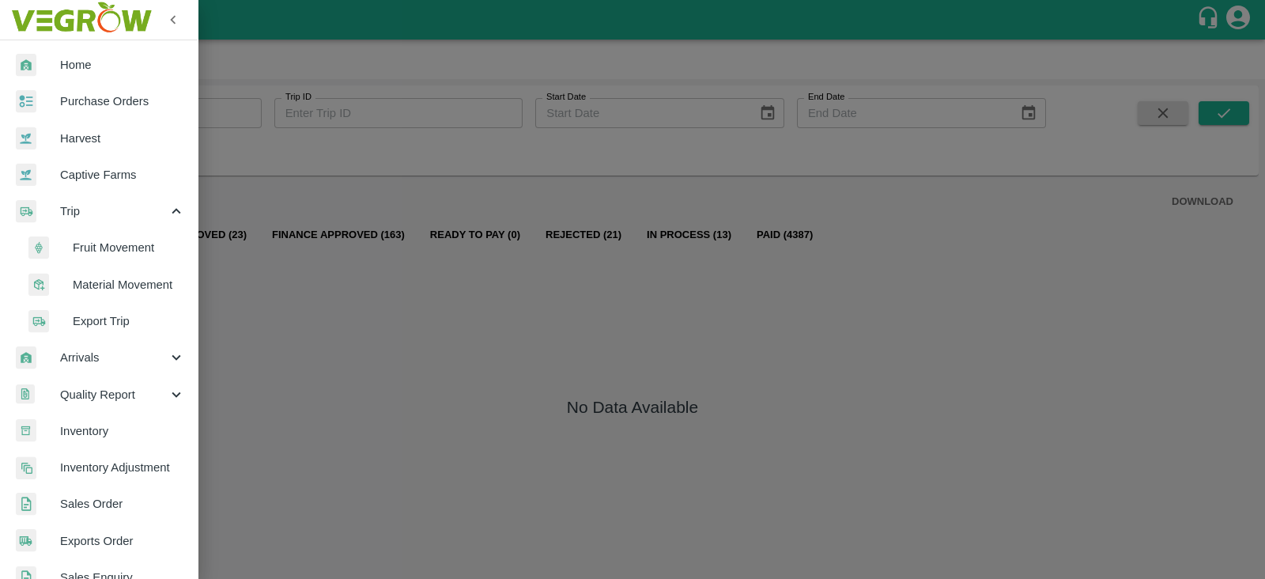
click at [85, 206] on span "Trip" at bounding box center [113, 210] width 107 height 17
click at [106, 249] on span "Fruit Movement" at bounding box center [129, 247] width 112 height 17
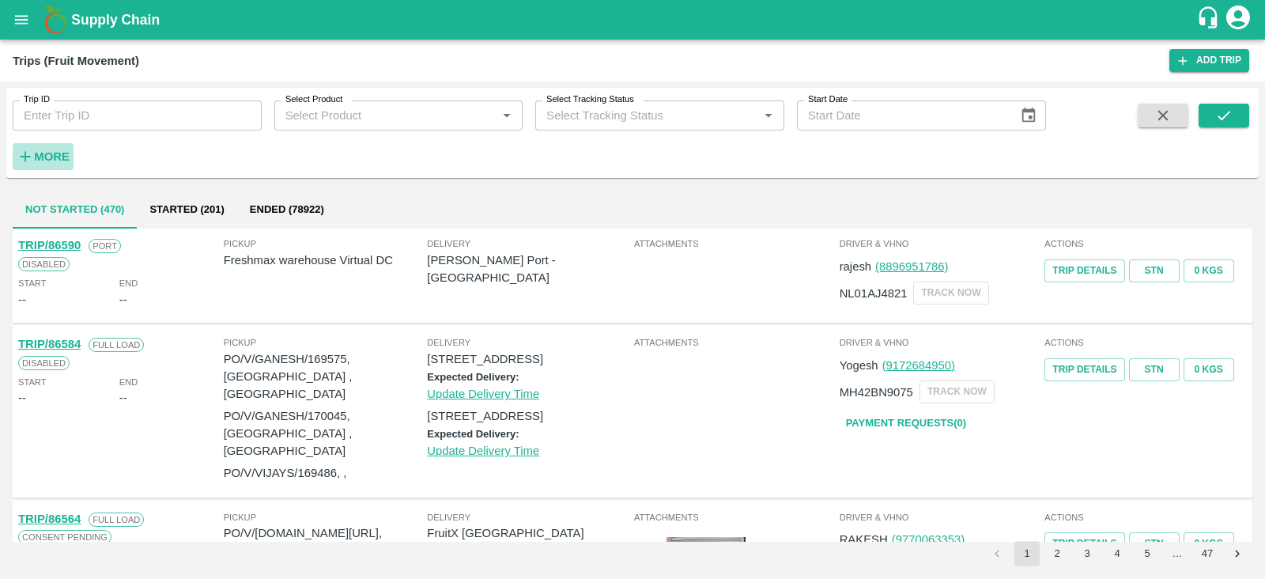
click at [51, 145] on button "More" at bounding box center [43, 156] width 61 height 27
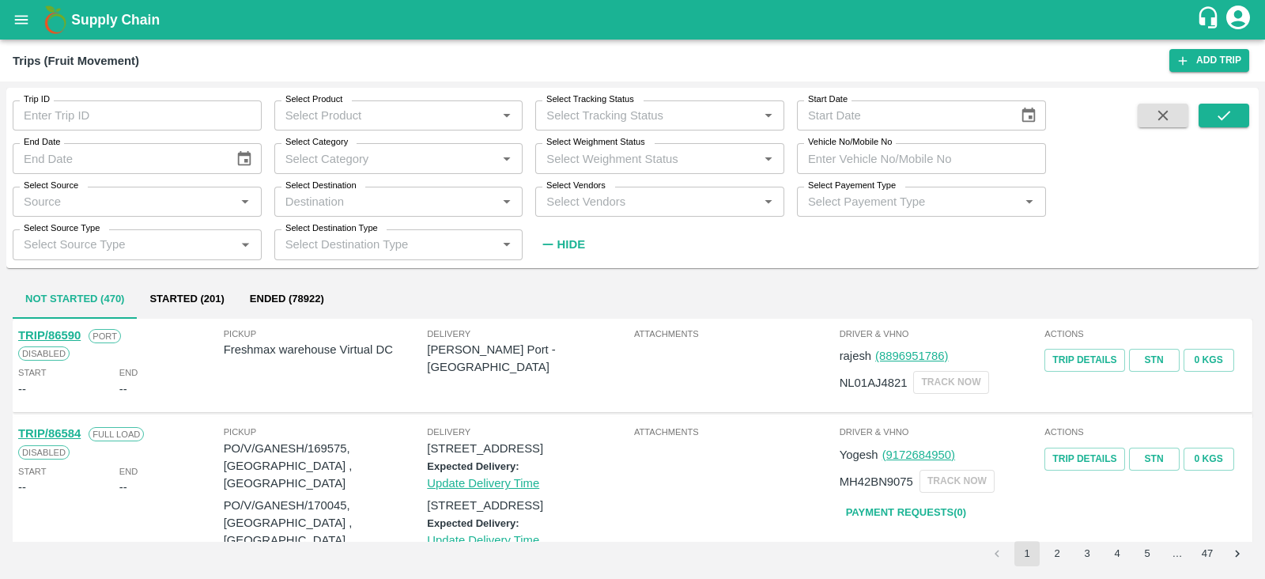
click at [906, 149] on input "Vehicle No/Mobile No" at bounding box center [921, 158] width 249 height 30
paste input "RJ11GD0427"
type input "RJ11GD0427"
click at [1234, 118] on button "submit" at bounding box center [1223, 116] width 51 height 24
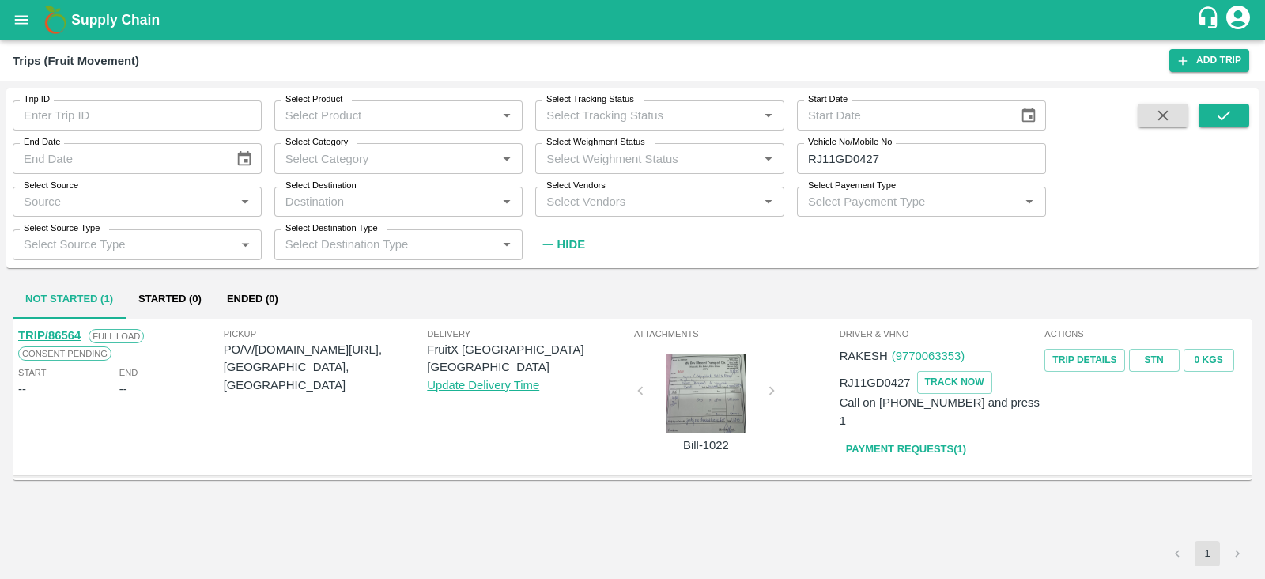
click at [712, 397] on div at bounding box center [706, 392] width 119 height 79
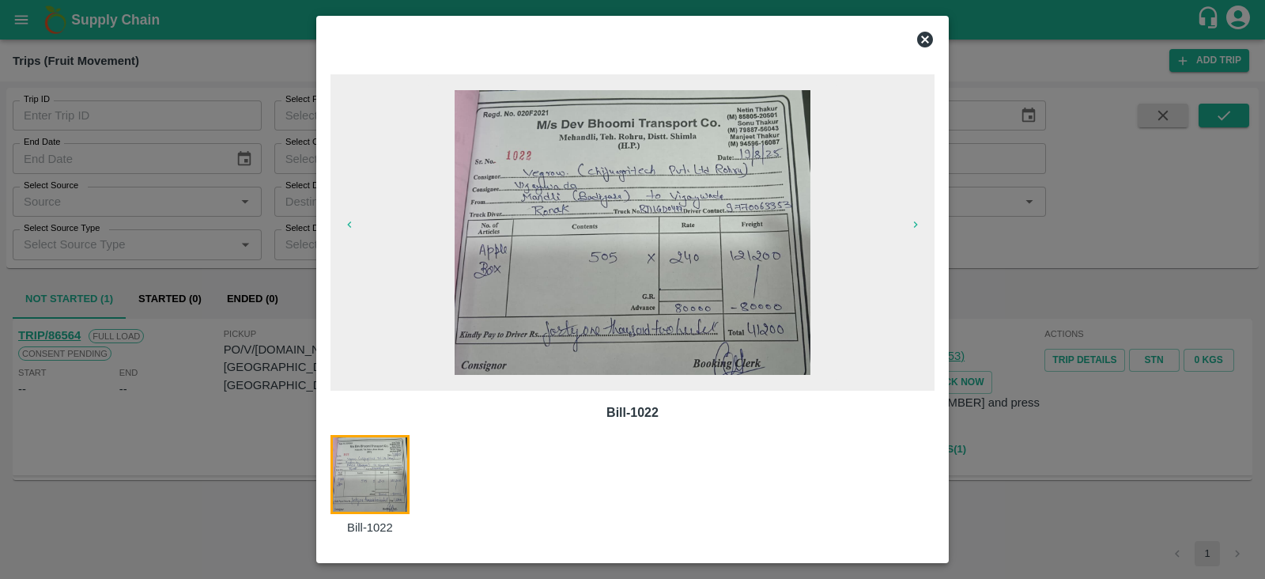
click at [924, 38] on icon at bounding box center [924, 39] width 19 height 19
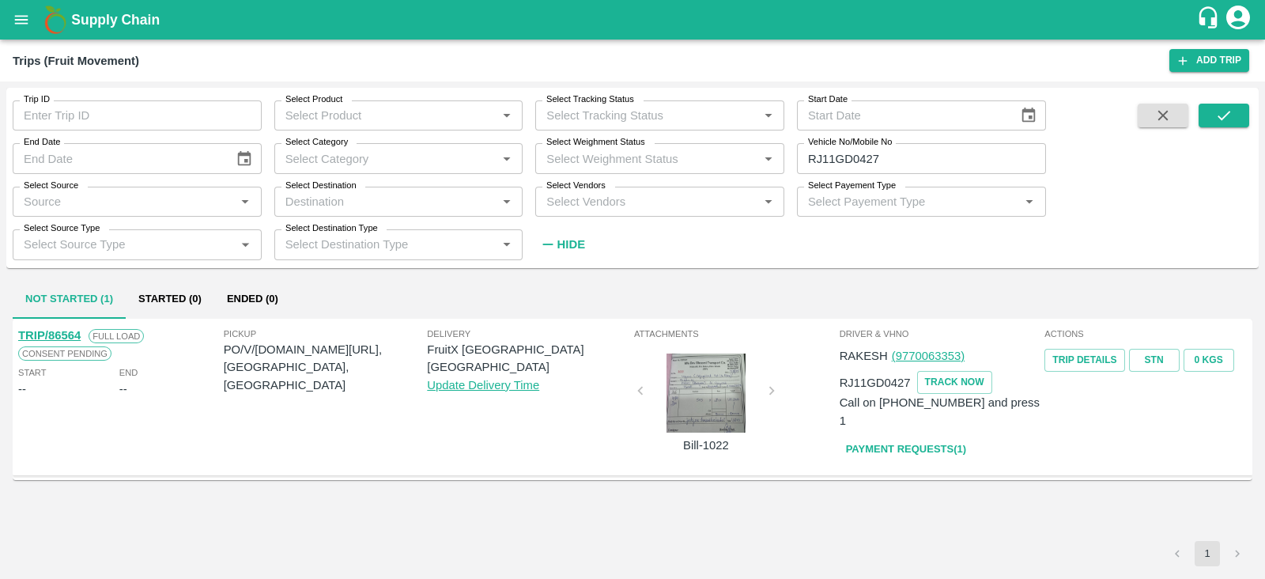
click at [714, 385] on div at bounding box center [706, 392] width 119 height 79
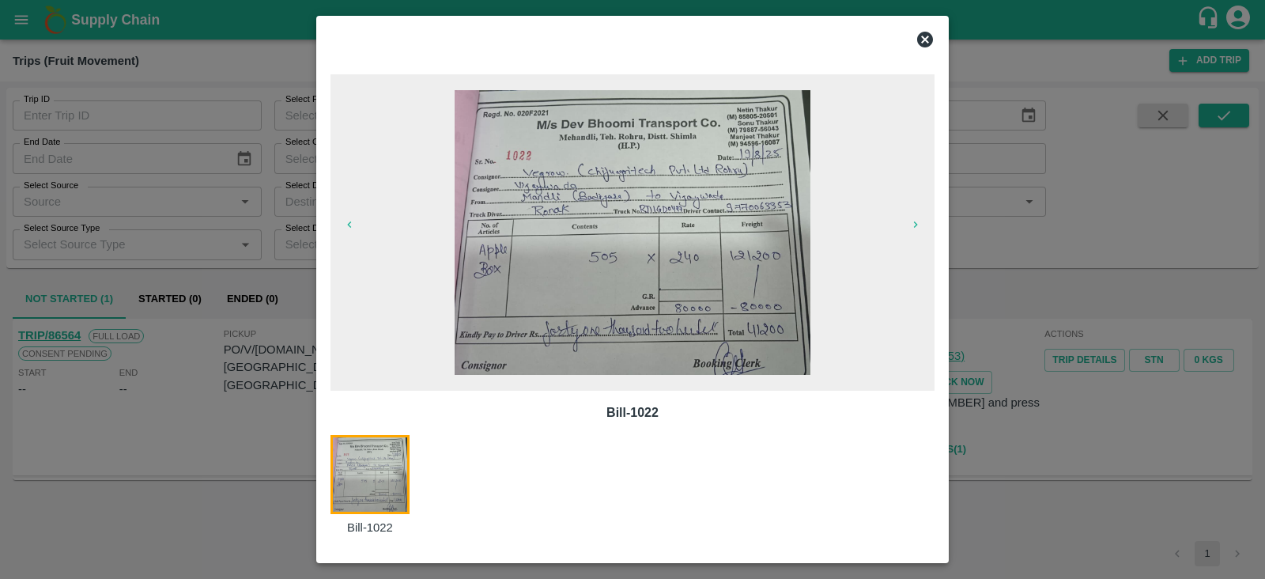
click at [924, 44] on icon at bounding box center [925, 40] width 16 height 16
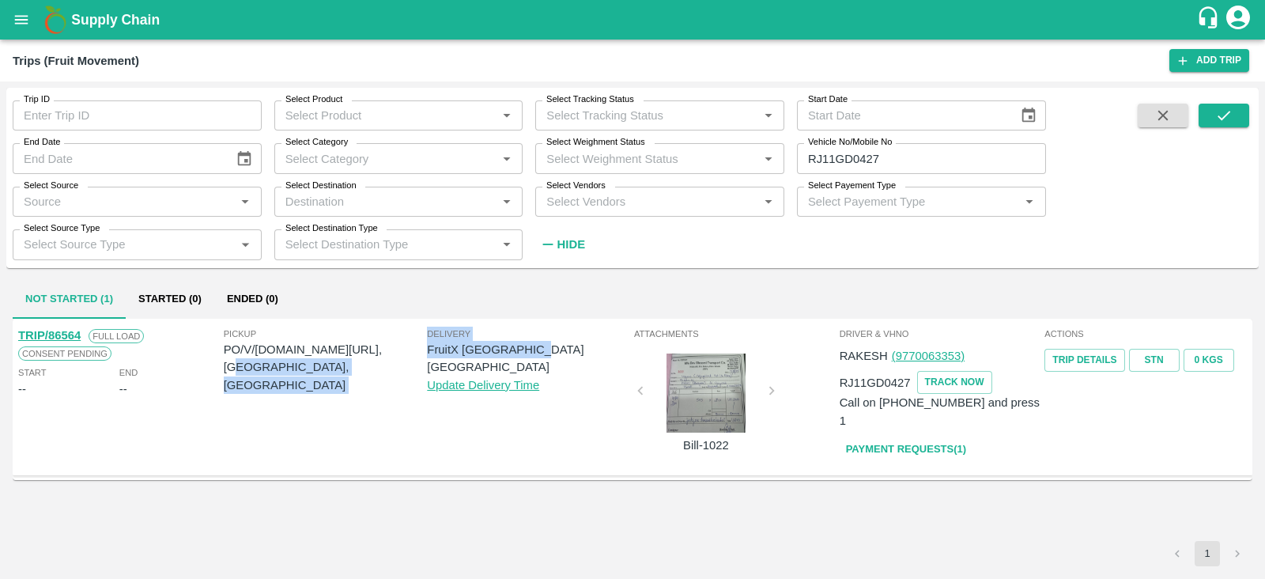
drag, startPoint x: 426, startPoint y: 351, endPoint x: 545, endPoint y: 349, distance: 119.4
click at [545, 349] on div "Pickup PO/V/[DOMAIN_NAME][URL], [GEOGRAPHIC_DATA], [GEOGRAPHIC_DATA] Delivery F…" at bounding box center [427, 396] width 410 height 149
click at [585, 306] on div "Not Started (1) Started (0) Ended (0)" at bounding box center [632, 300] width 1239 height 38
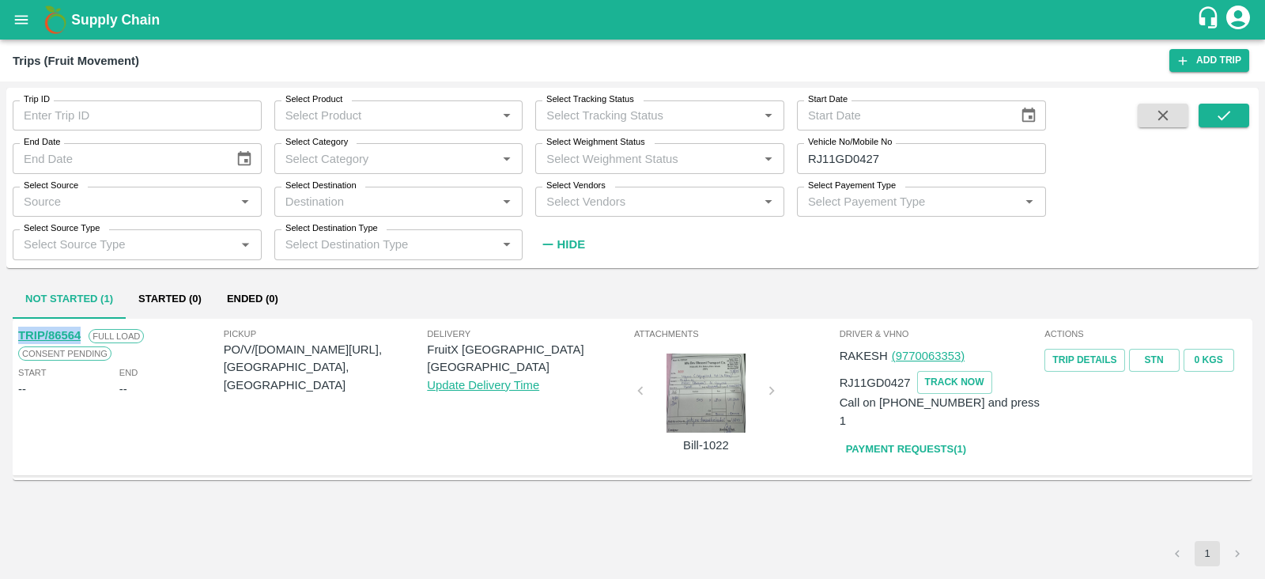
drag, startPoint x: 16, startPoint y: 334, endPoint x: 79, endPoint y: 334, distance: 63.2
click at [79, 334] on div "TRIP/86564 Full Load Consent Pending Start -- End --" at bounding box center [120, 396] width 206 height 149
copy link "TRIP/86564"
click at [1164, 119] on icon "button" at bounding box center [1162, 115] width 17 height 17
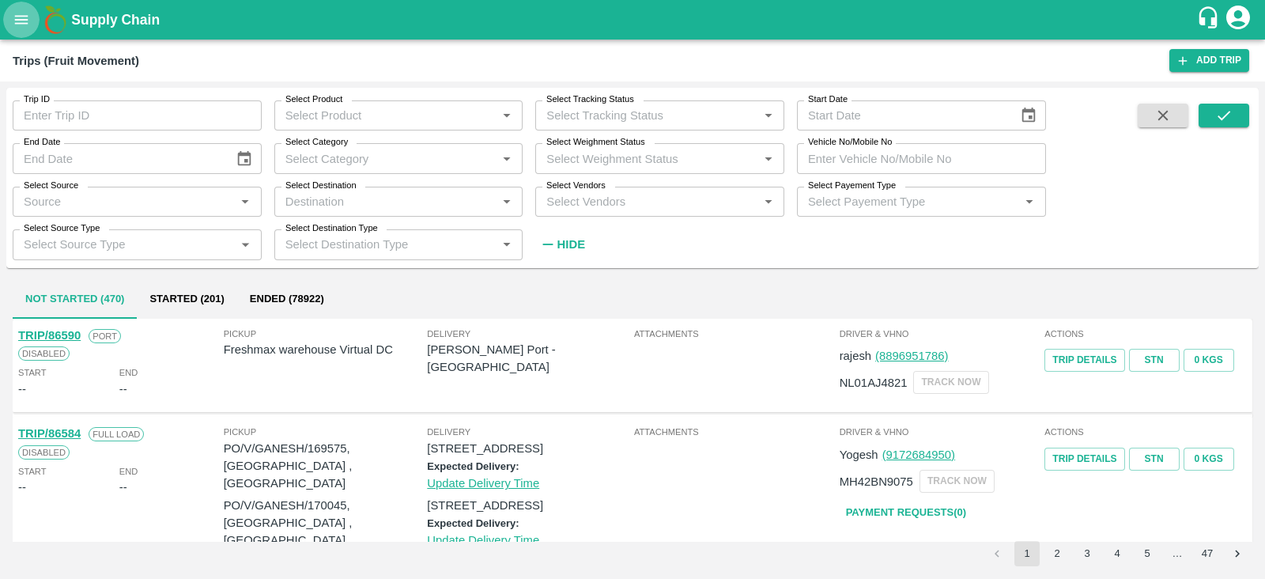
click at [20, 21] on icon "open drawer" at bounding box center [21, 19] width 17 height 17
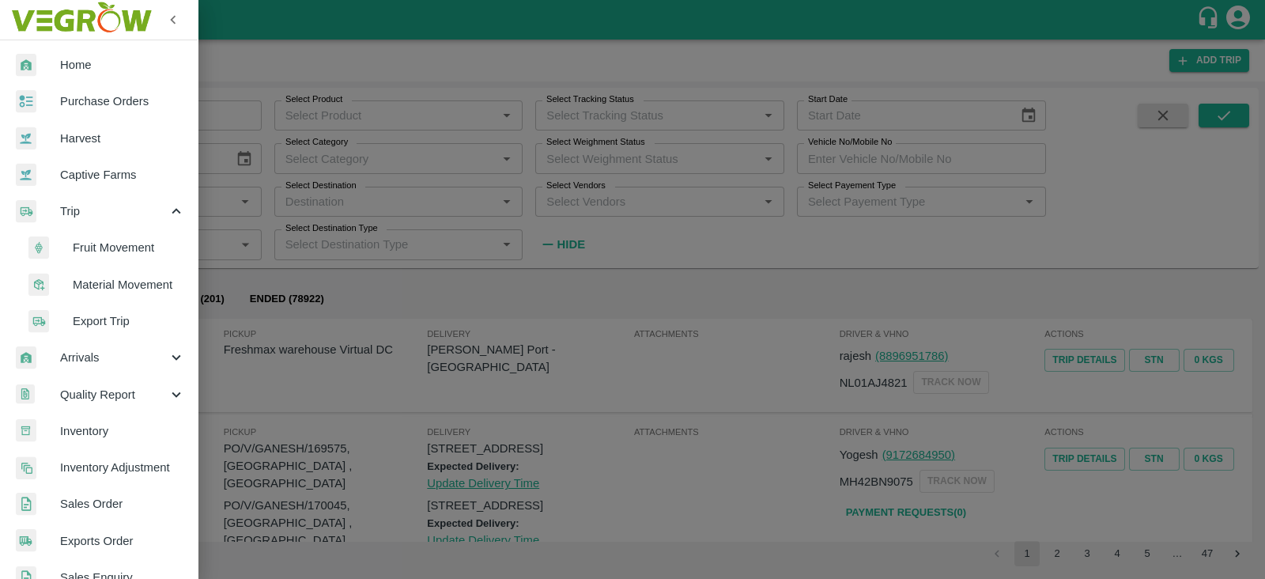
click at [193, 501] on link "Sales Order" at bounding box center [99, 503] width 198 height 36
